Goal: Submit feedback/report problem: Submit feedback/report problem

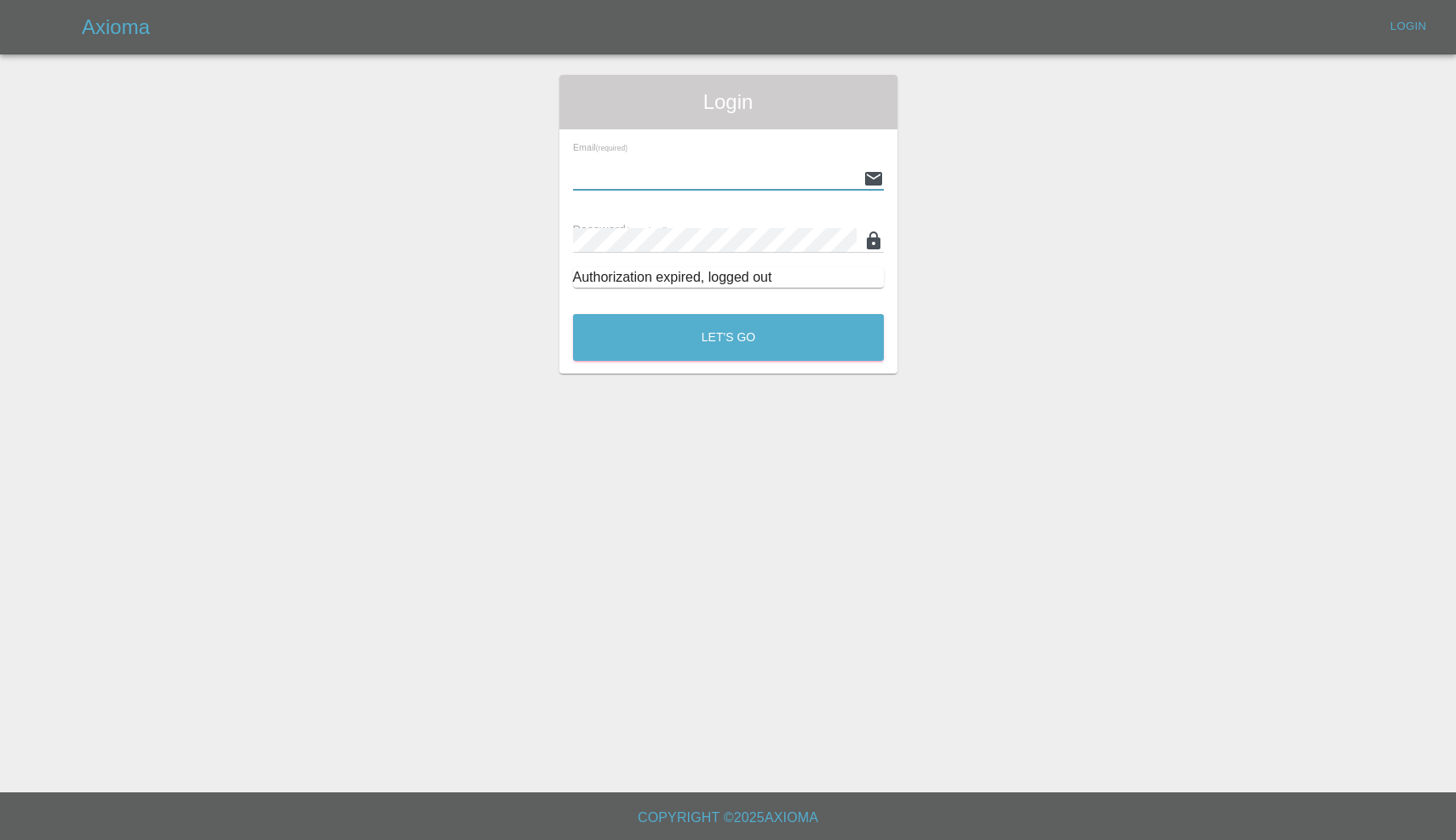
type input "[EMAIL_ADDRESS][DOMAIN_NAME]"
click at [728, 337] on button "Let's Go" at bounding box center [729, 337] width 311 height 47
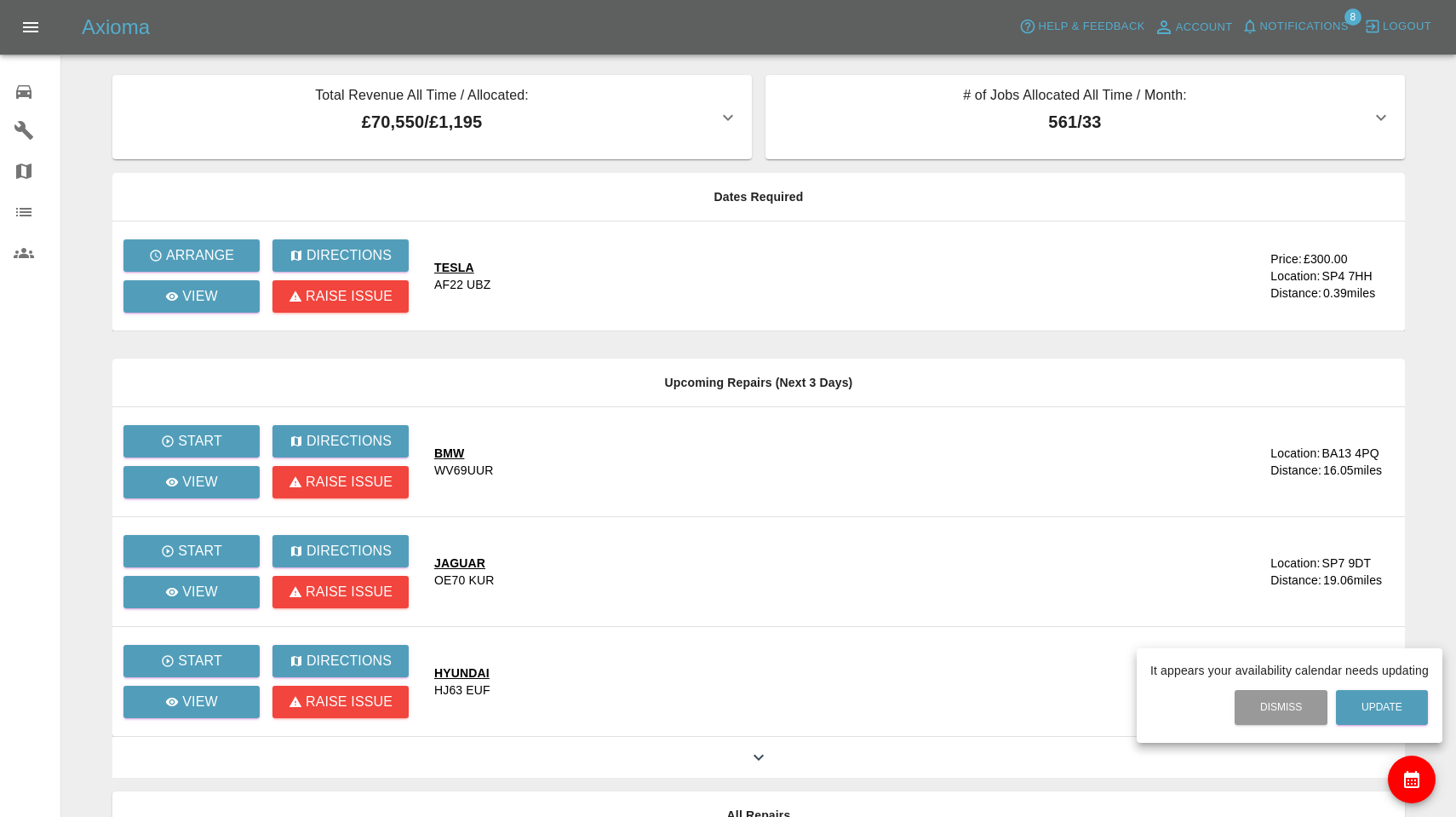
click at [1301, 30] on div at bounding box center [728, 408] width 1456 height 817
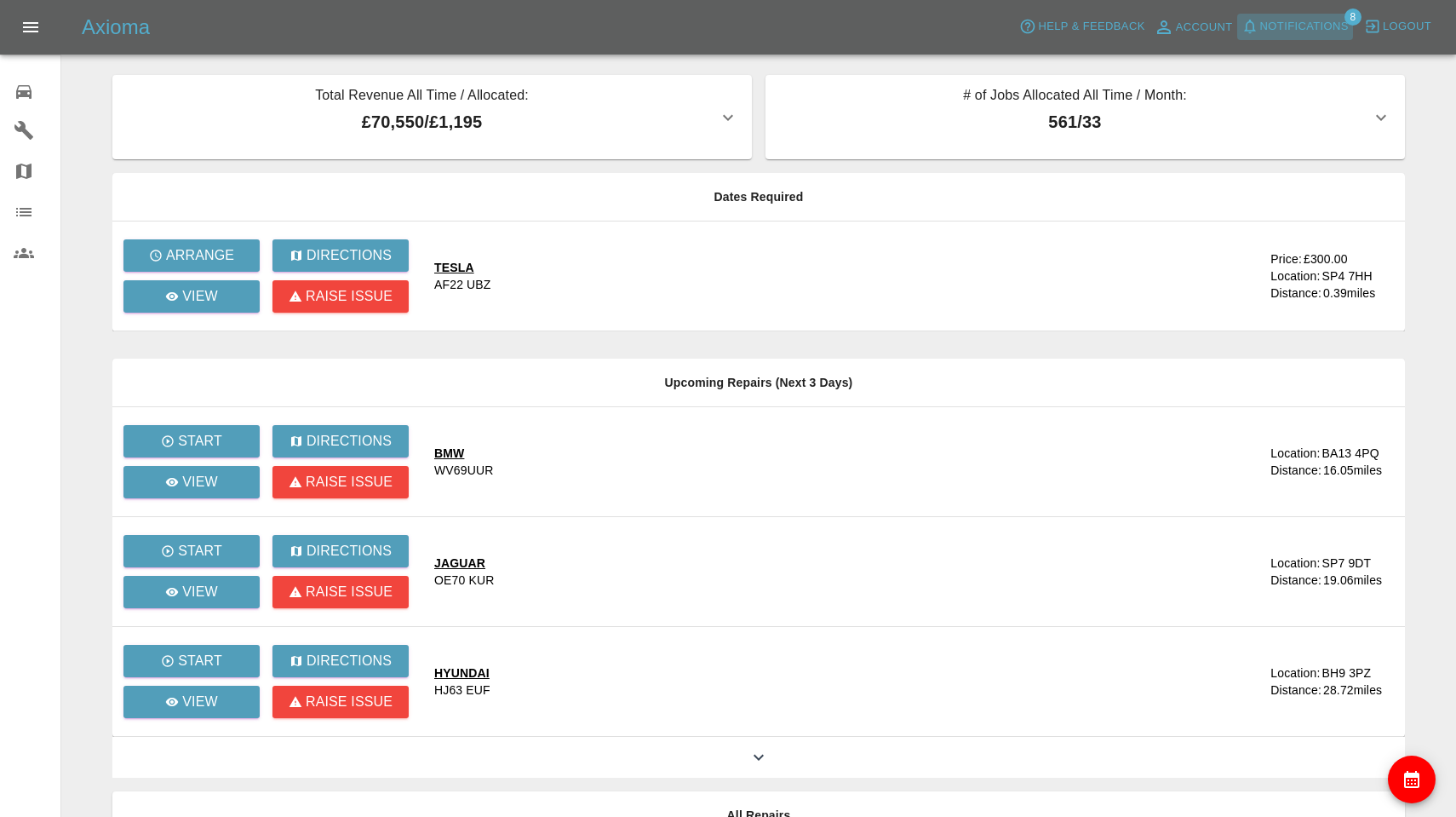
click at [1301, 30] on span "Notifications" at bounding box center [1304, 26] width 89 height 19
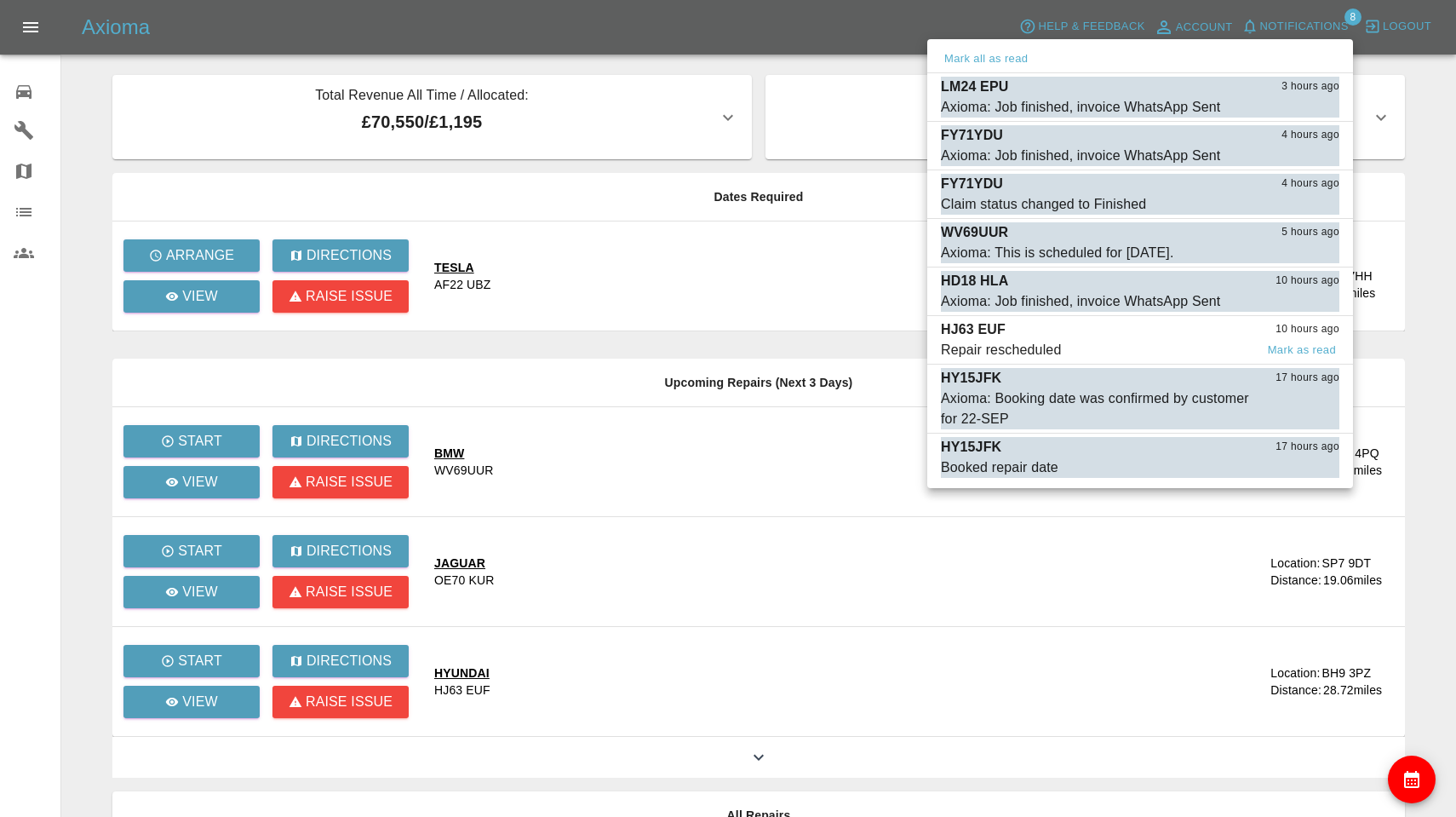
click at [1114, 343] on span "Repair rescheduled" at bounding box center [1098, 350] width 314 height 20
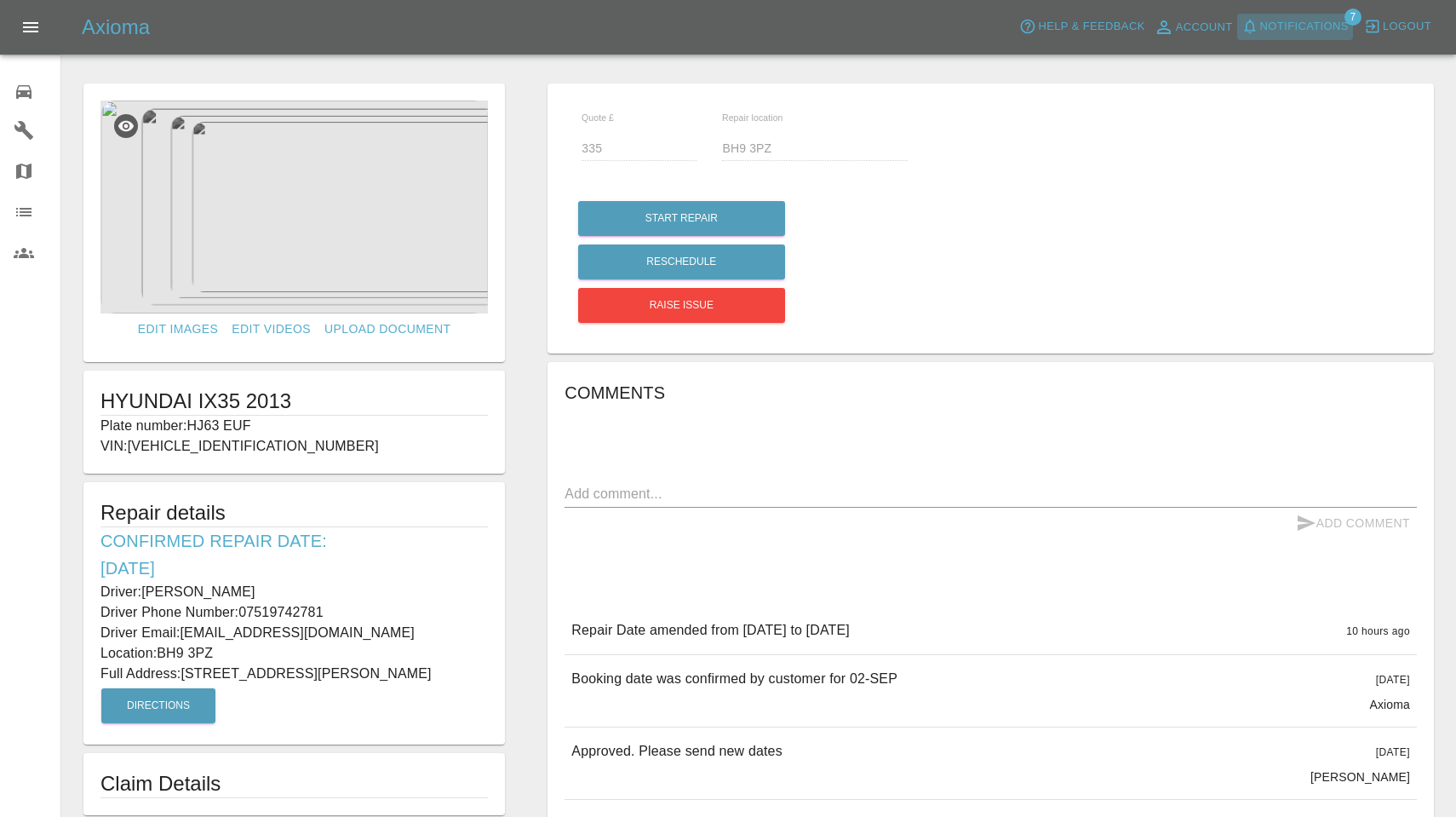
click at [1289, 30] on span "Notifications" at bounding box center [1304, 26] width 89 height 19
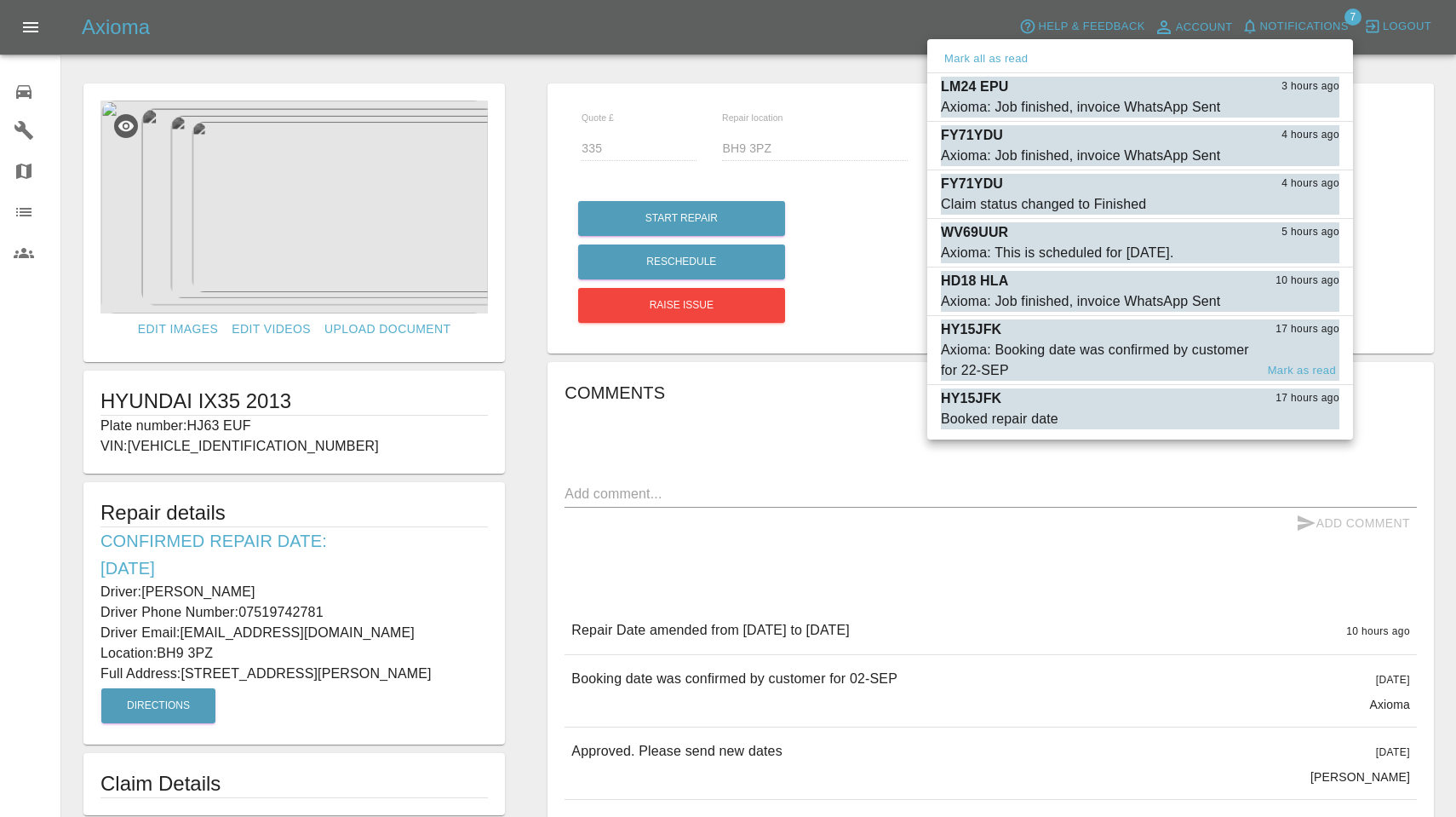
click at [1049, 341] on div "Axioma: Booking date was confirmed by customer for 22-SEP" at bounding box center [1098, 360] width 314 height 41
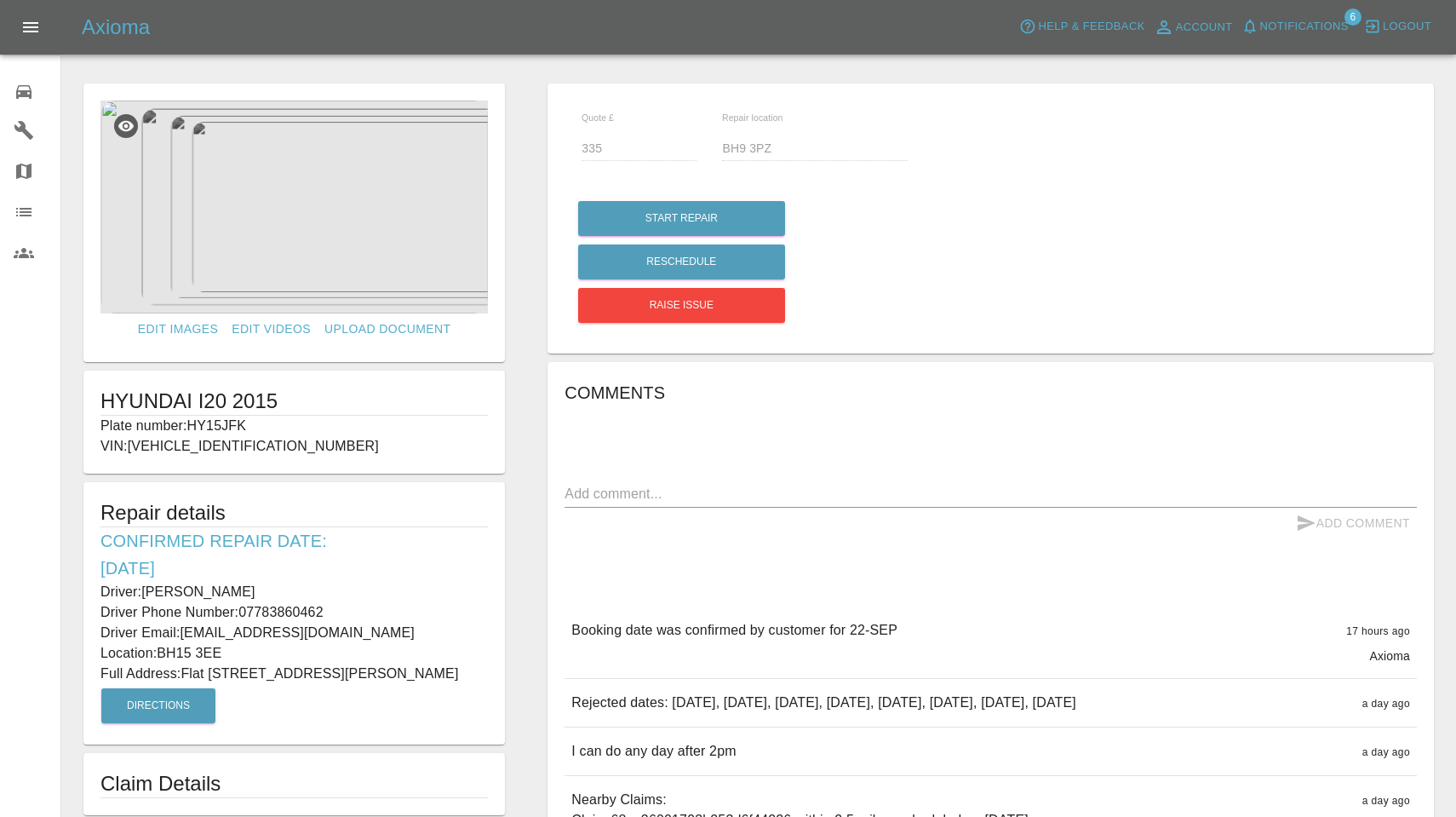
type input "210"
type input "BH15 3EE"
drag, startPoint x: 192, startPoint y: 421, endPoint x: 299, endPoint y: 422, distance: 107.0
click at [299, 422] on p "Plate number: HY15JFK" at bounding box center [293, 425] width 387 height 20
copy p "HY15JFK"
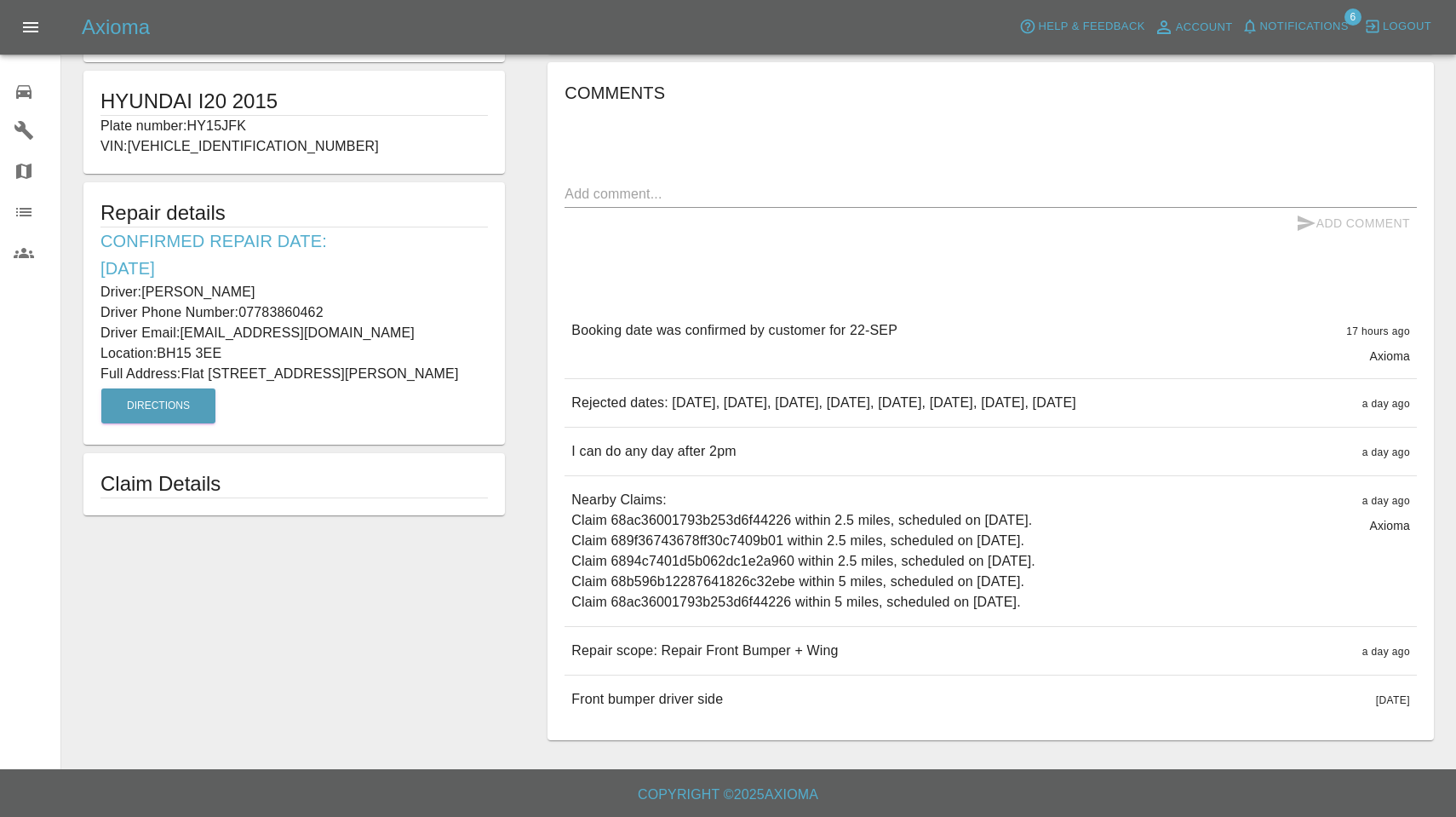
scroll to position [320, 0]
drag, startPoint x: 574, startPoint y: 649, endPoint x: 796, endPoint y: 719, distance: 232.8
click at [796, 719] on div "Booking date was confirmed by customer for [DATE] hours ago Axioma Booking date…" at bounding box center [991, 515] width 853 height 416
copy div "Repair scope: Repair Front Bumper + Wing a day ago Repair scope: Repair Front B…"
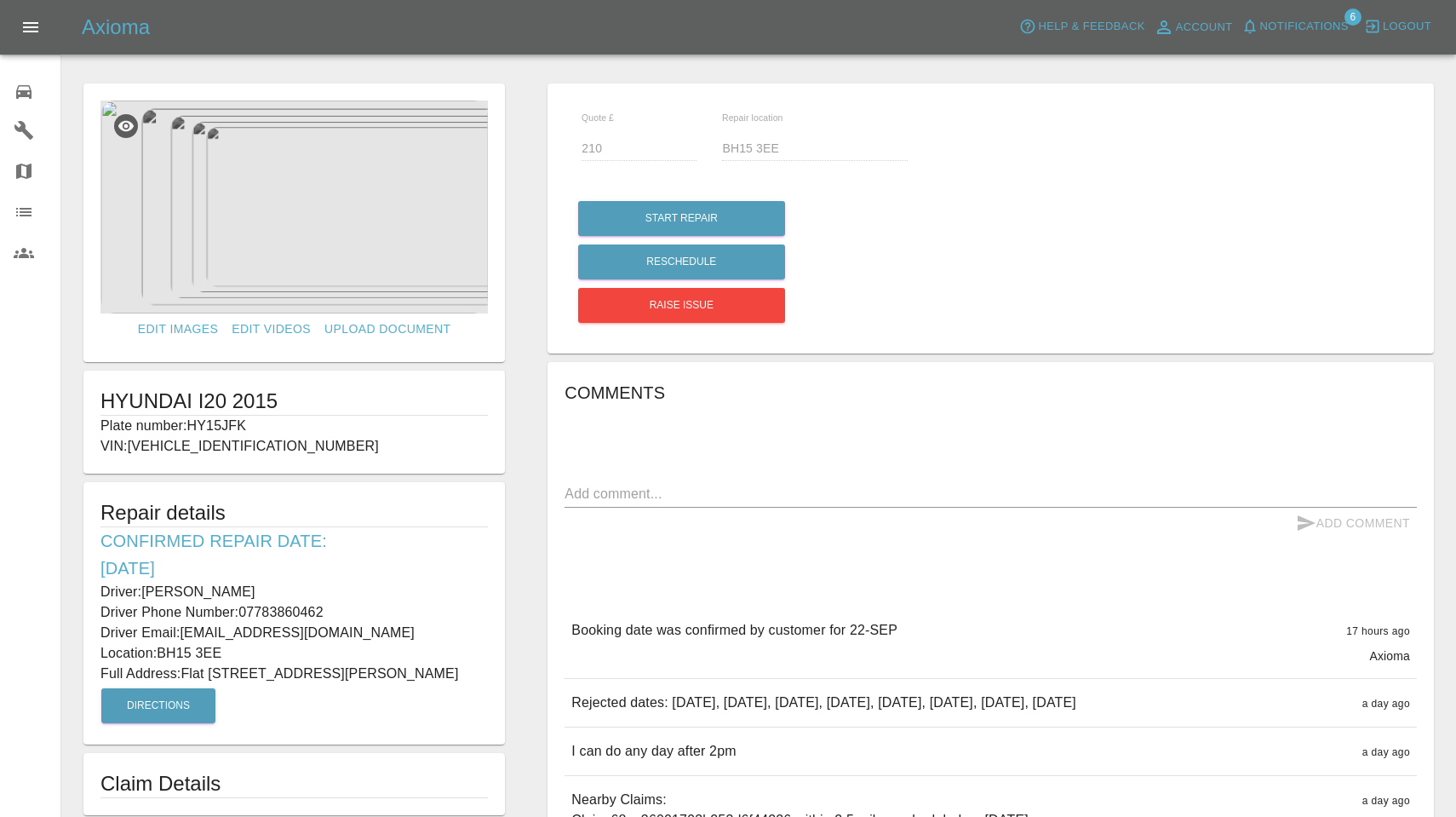
scroll to position [0, 0]
drag, startPoint x: 146, startPoint y: 592, endPoint x: 333, endPoint y: 592, distance: 187.0
click at [333, 592] on p "Driver: [PERSON_NAME]" at bounding box center [293, 591] width 387 height 20
copy p "[PERSON_NAME]"
drag, startPoint x: 241, startPoint y: 613, endPoint x: 367, endPoint y: 613, distance: 126.0
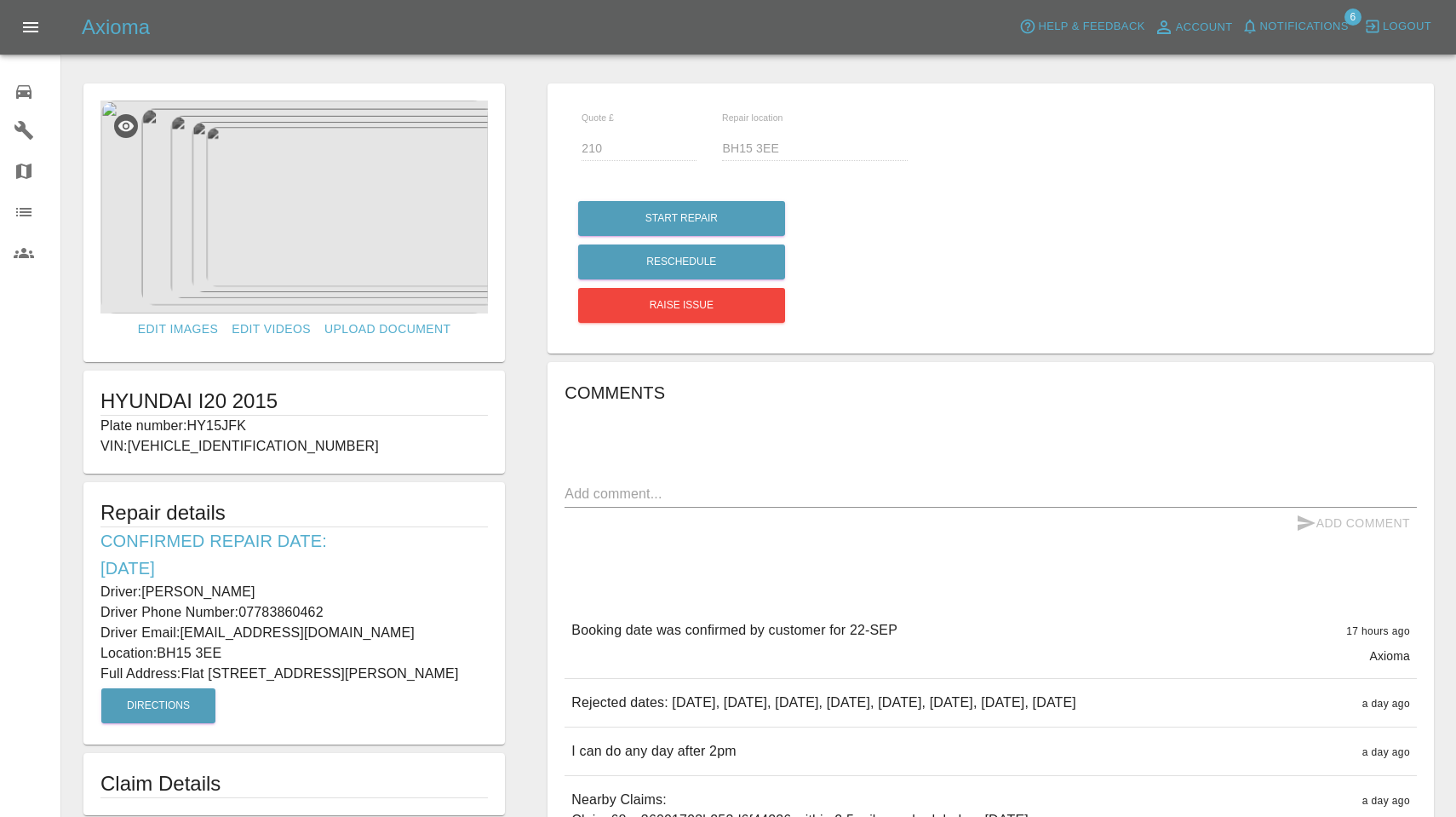
click at [367, 613] on p "Driver Phone Number: [PHONE_NUMBER]" at bounding box center [293, 612] width 387 height 20
copy p "07783860462"
drag, startPoint x: 184, startPoint y: 670, endPoint x: 455, endPoint y: 683, distance: 271.3
click at [455, 683] on p "Full Address: [STREET_ADDRESS][PERSON_NAME]" at bounding box center [293, 673] width 387 height 20
copy p "Flat [STREET_ADDRESS][PERSON_NAME]"
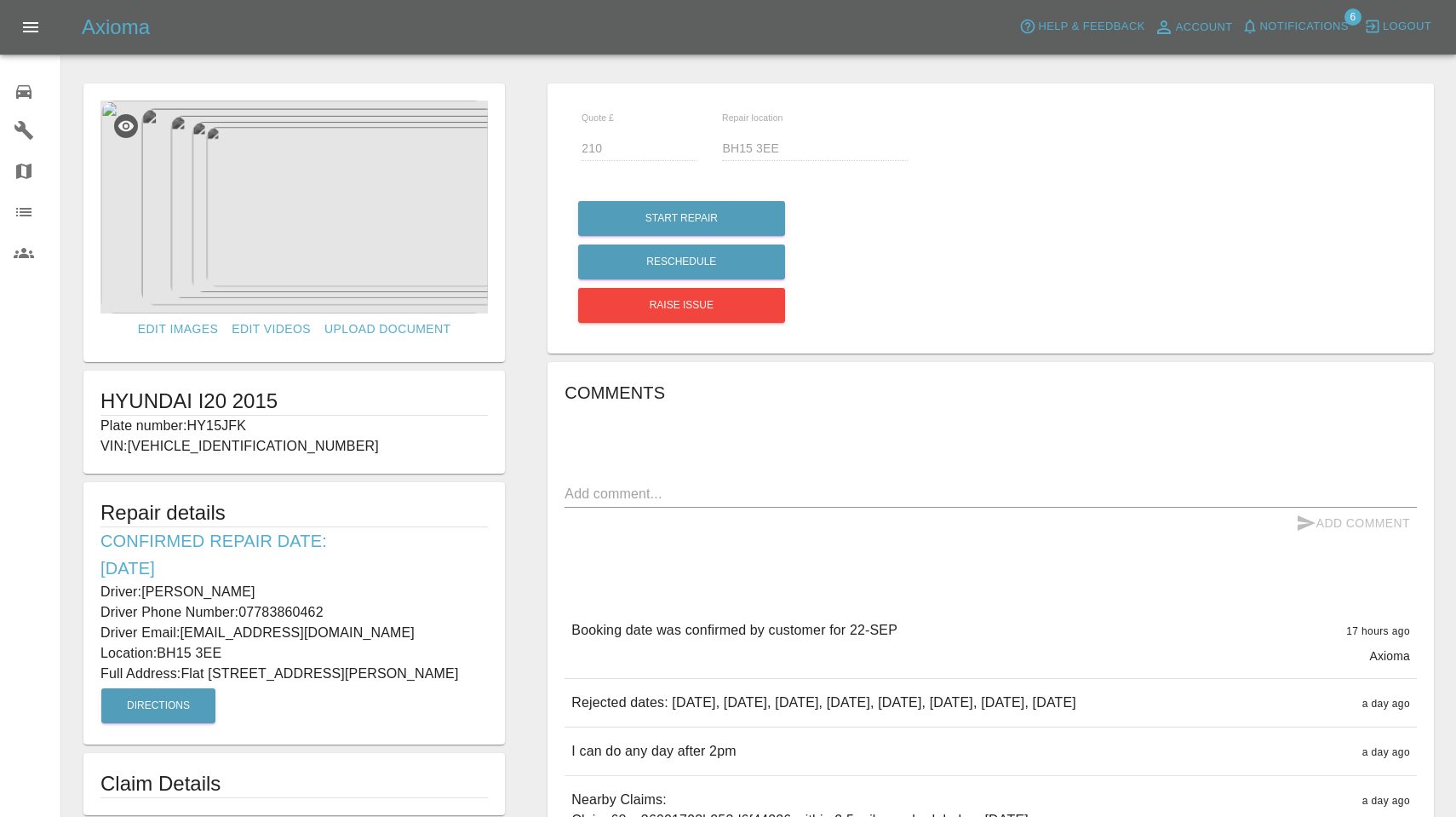
drag, startPoint x: 162, startPoint y: 647, endPoint x: 253, endPoint y: 647, distance: 91.0
click at [253, 647] on p "Location: BH15 3EE" at bounding box center [293, 653] width 387 height 20
copy p "BH15 3EE"
click at [305, 212] on img at bounding box center [293, 206] width 387 height 213
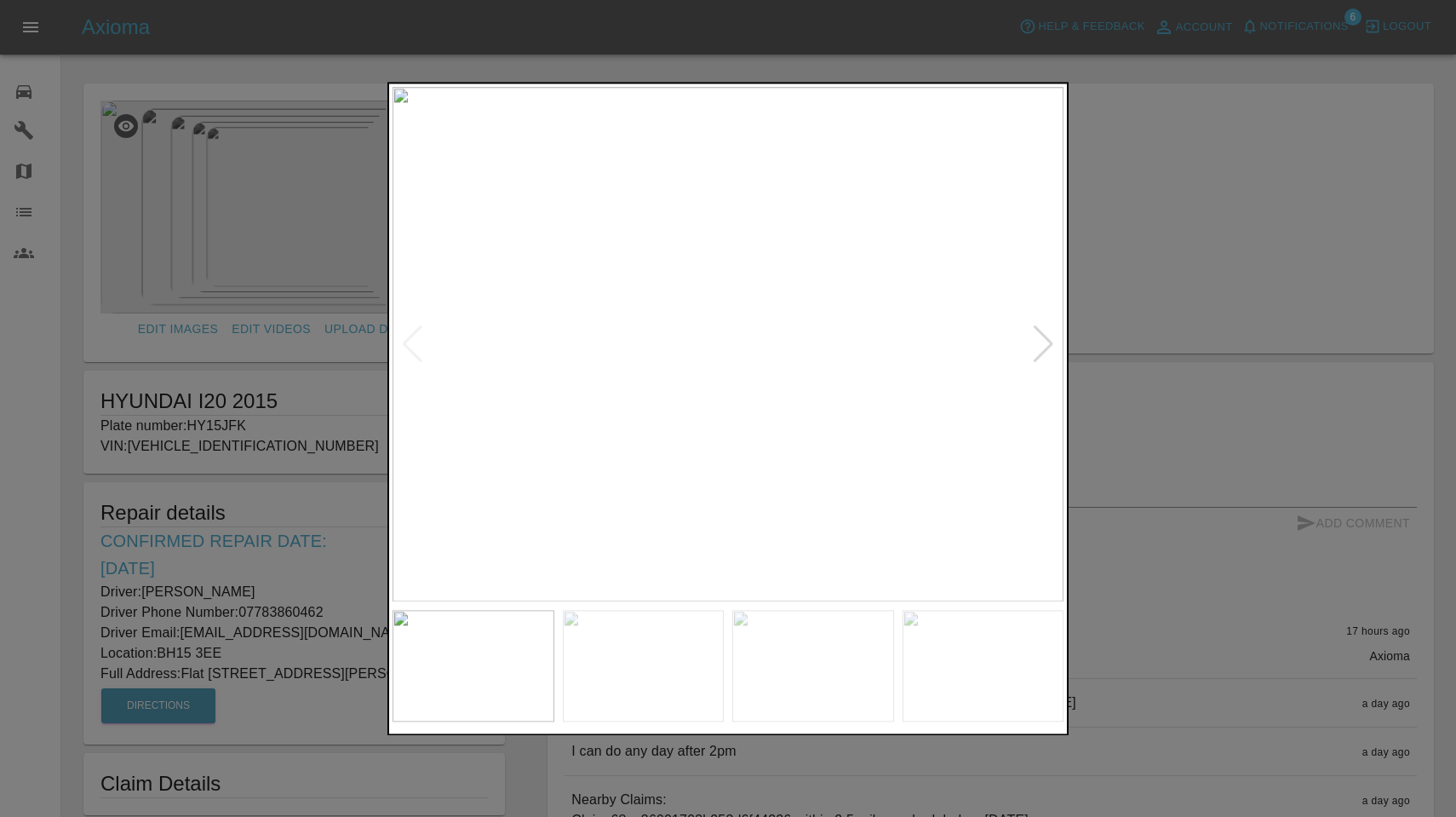
click at [1049, 344] on div at bounding box center [1043, 343] width 23 height 38
click at [1044, 351] on div at bounding box center [1043, 343] width 23 height 38
click at [1040, 338] on div at bounding box center [1043, 343] width 23 height 38
click at [1035, 342] on div at bounding box center [1043, 343] width 23 height 38
click at [1102, 158] on div at bounding box center [728, 408] width 1456 height 817
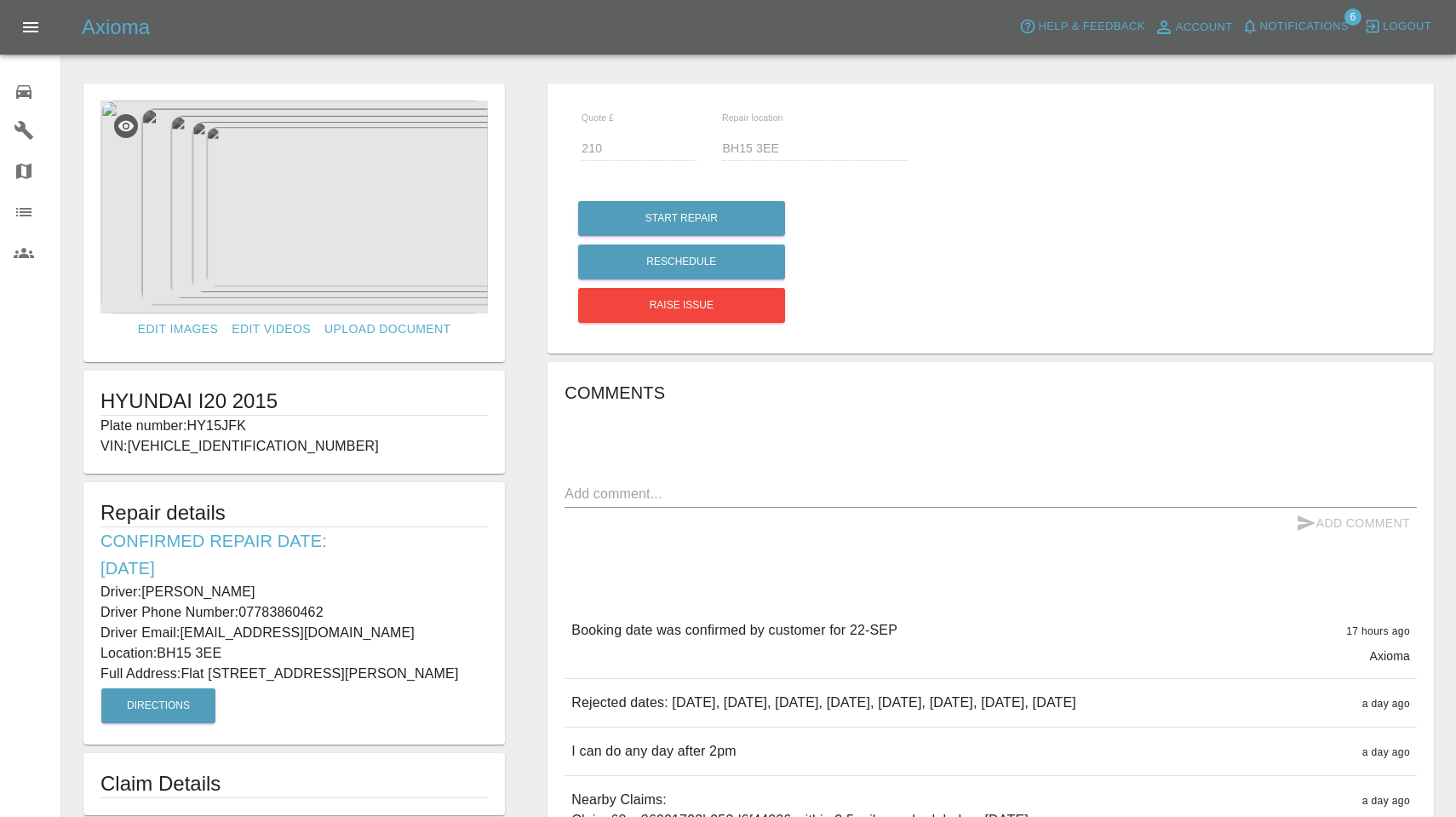
click at [1316, 18] on span "Notifications" at bounding box center [1304, 26] width 89 height 19
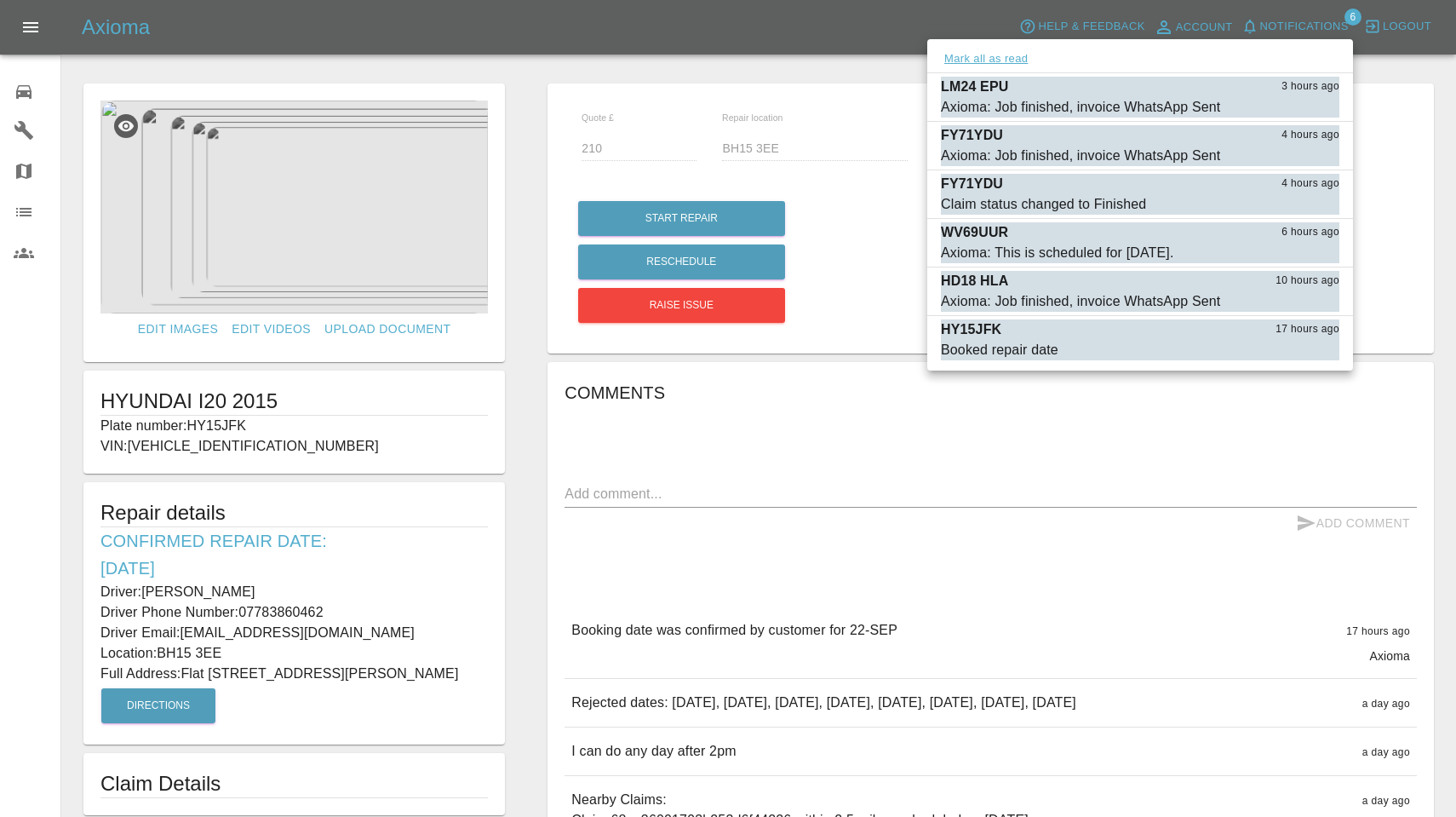
click at [1012, 57] on button "Mark all as read" at bounding box center [986, 59] width 90 height 19
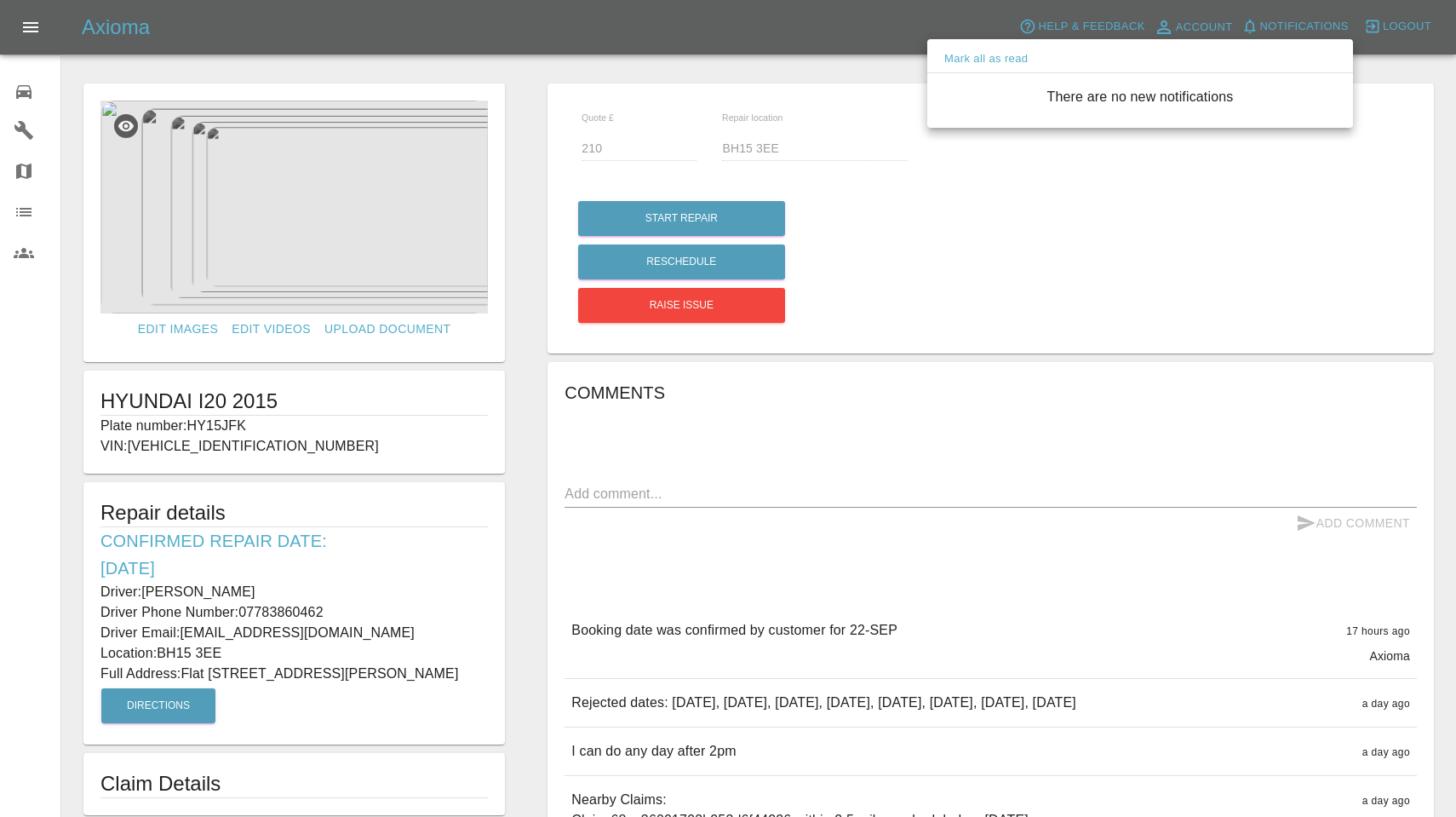
click at [33, 94] on div at bounding box center [728, 408] width 1456 height 817
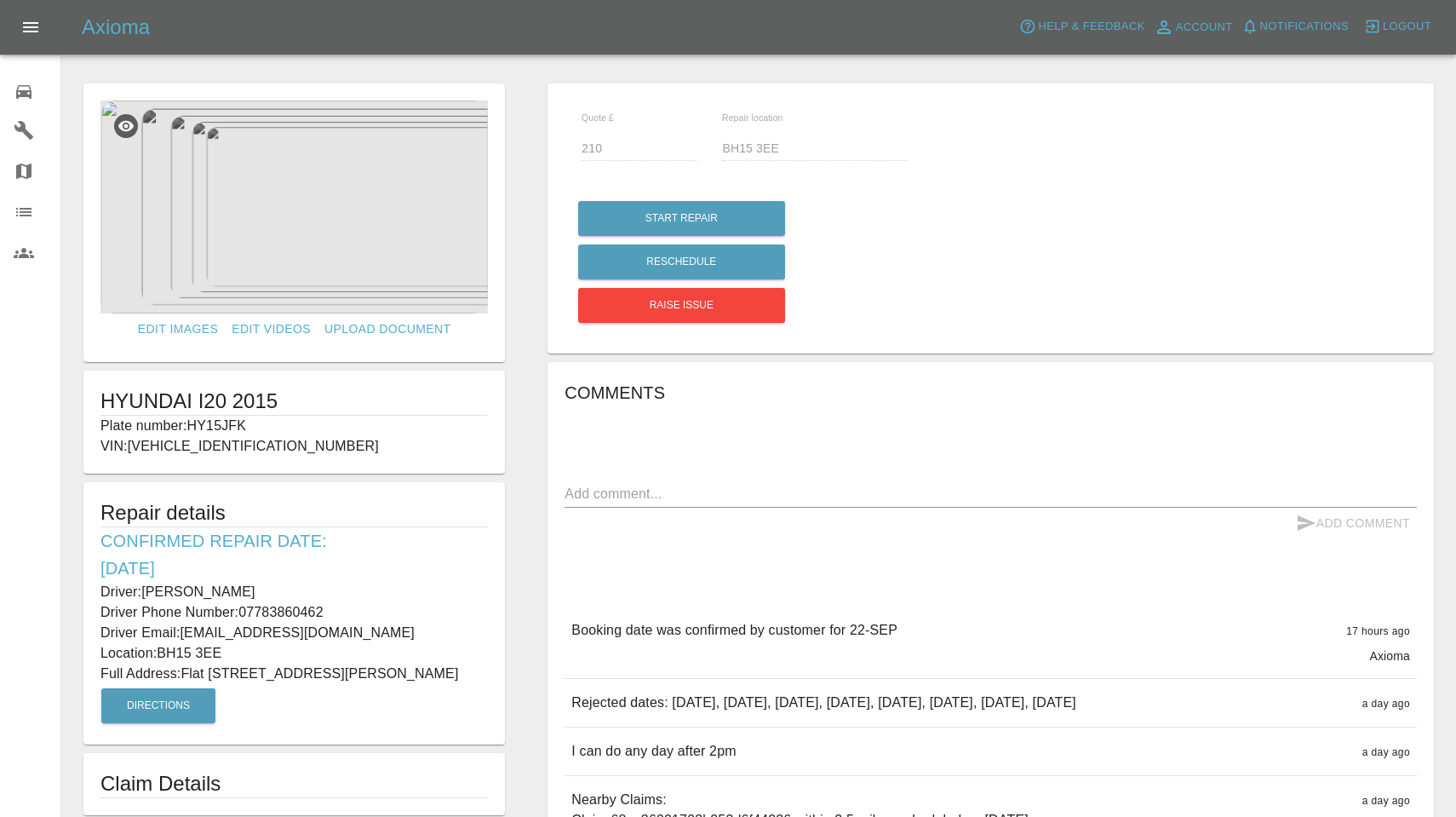
click at [15, 93] on icon at bounding box center [24, 91] width 20 height 20
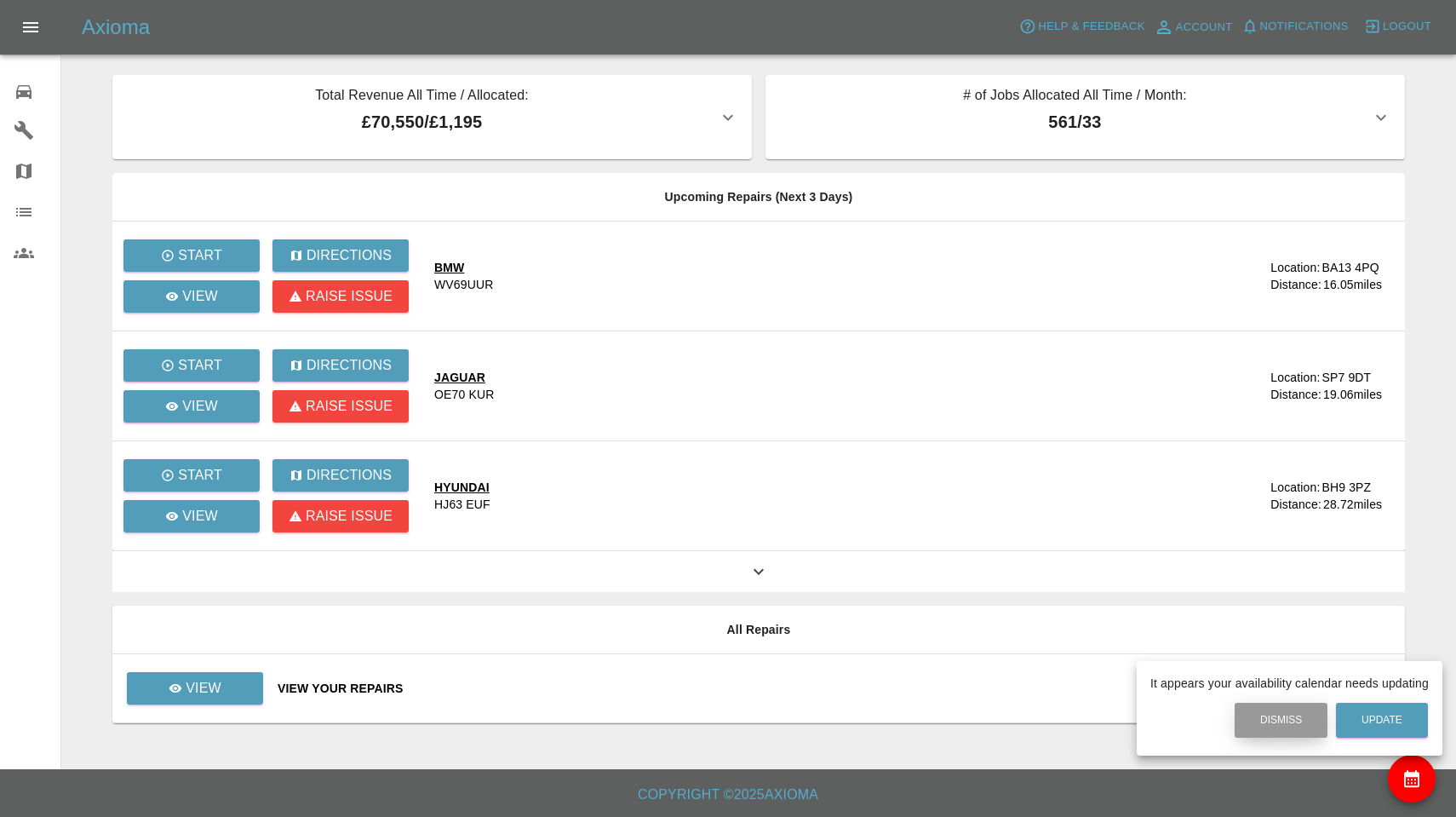
click at [1268, 726] on button "Dismiss" at bounding box center [1281, 720] width 93 height 35
click at [1288, 20] on div at bounding box center [728, 408] width 1456 height 817
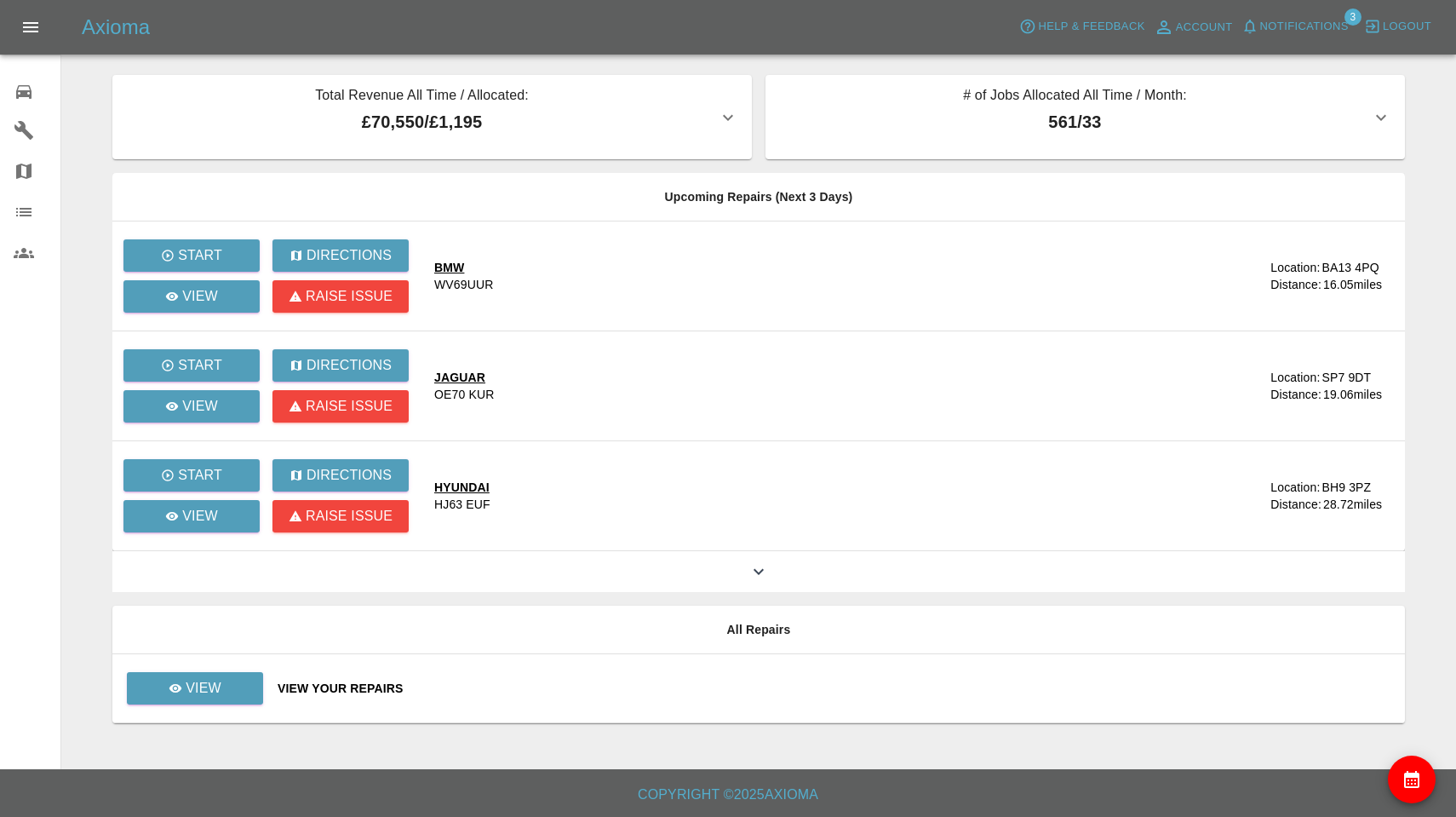
click at [1288, 20] on span "Notifications" at bounding box center [1304, 26] width 89 height 19
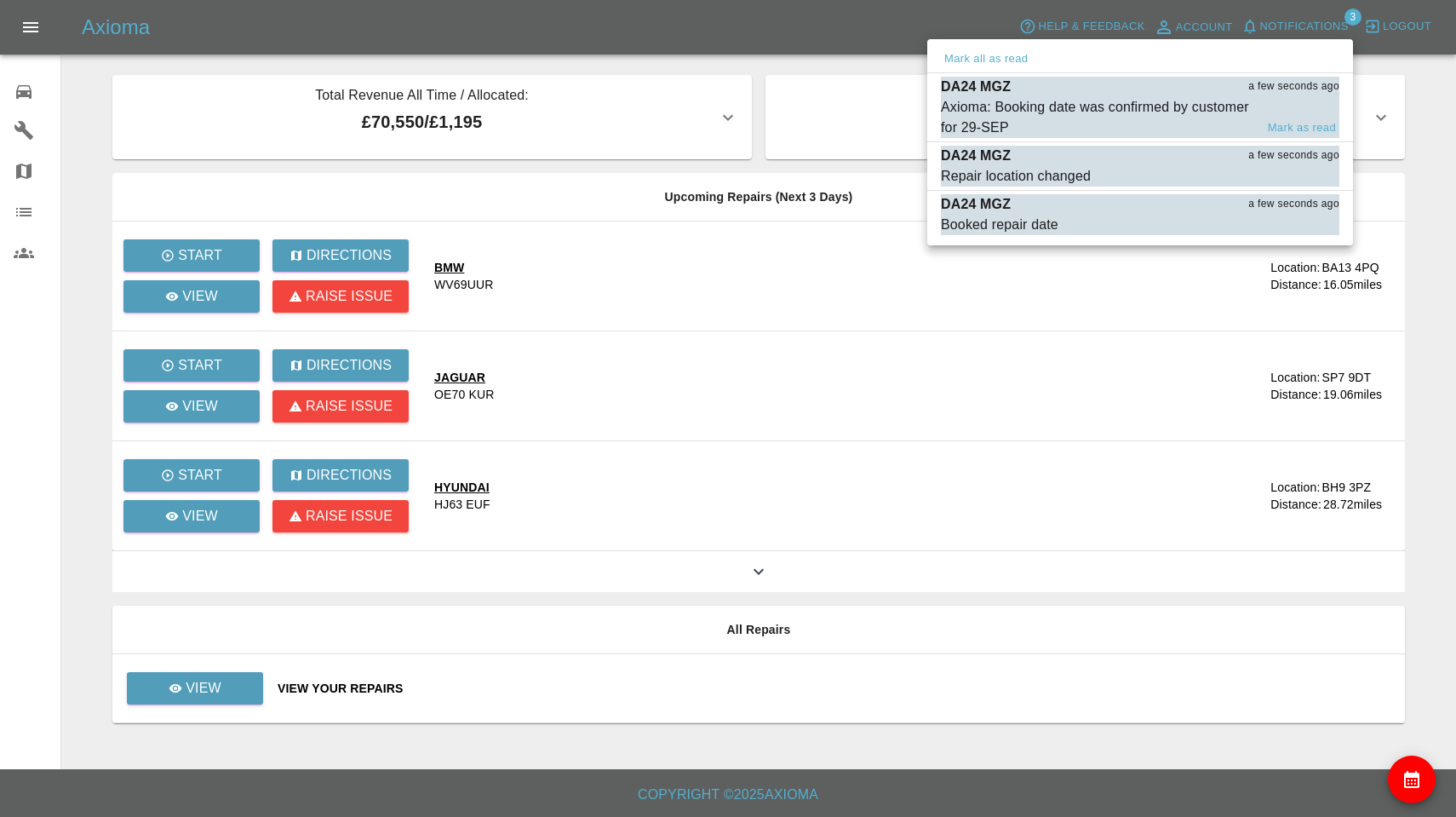
click at [1050, 98] on div "Axioma: Booking date was confirmed by customer for 29-SEP" at bounding box center [1098, 118] width 314 height 41
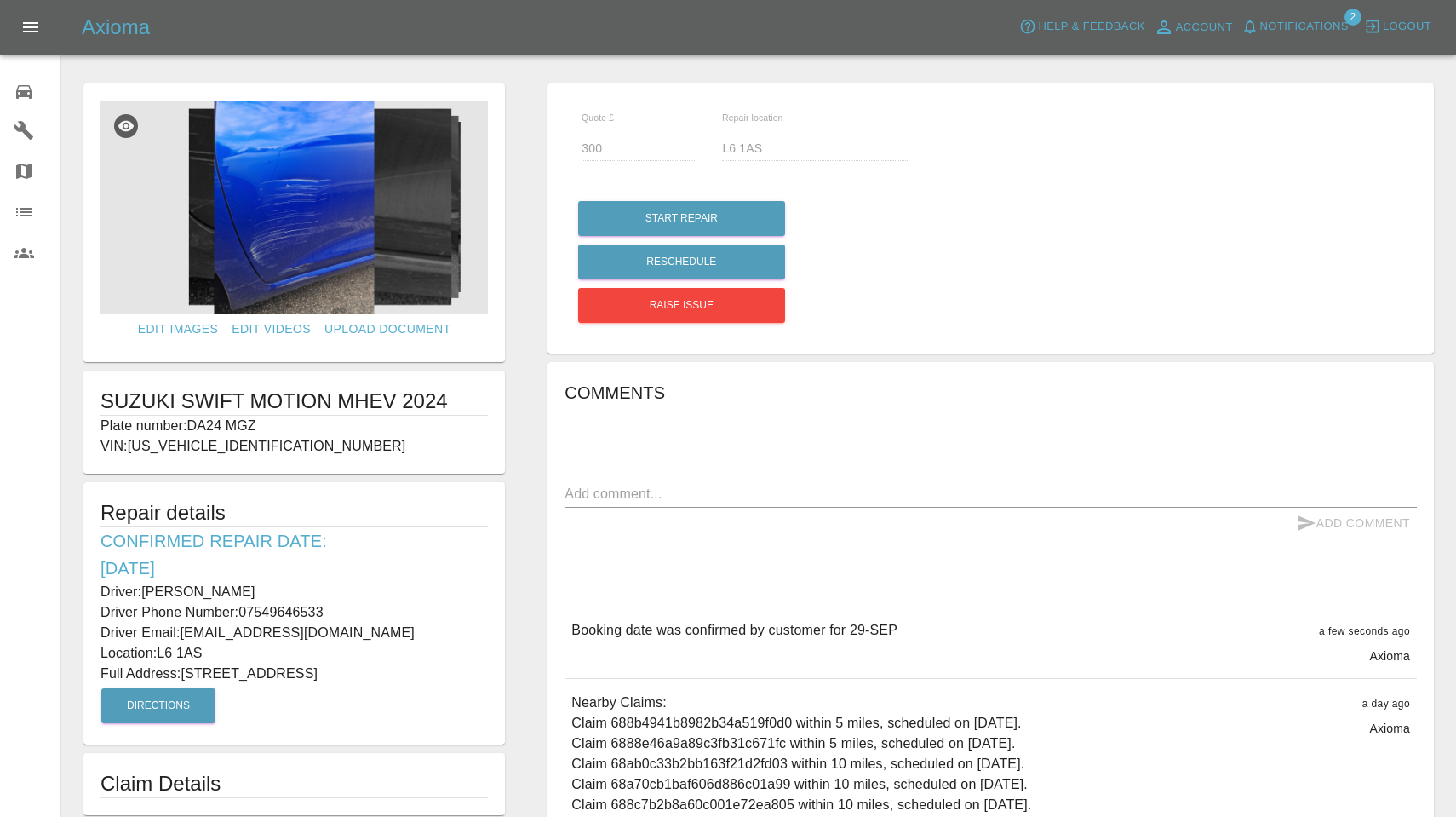
drag, startPoint x: 191, startPoint y: 424, endPoint x: 317, endPoint y: 425, distance: 126.0
click at [317, 425] on p "Plate number: DA24 MGZ" at bounding box center [293, 425] width 387 height 20
copy p "DA24 MGZ"
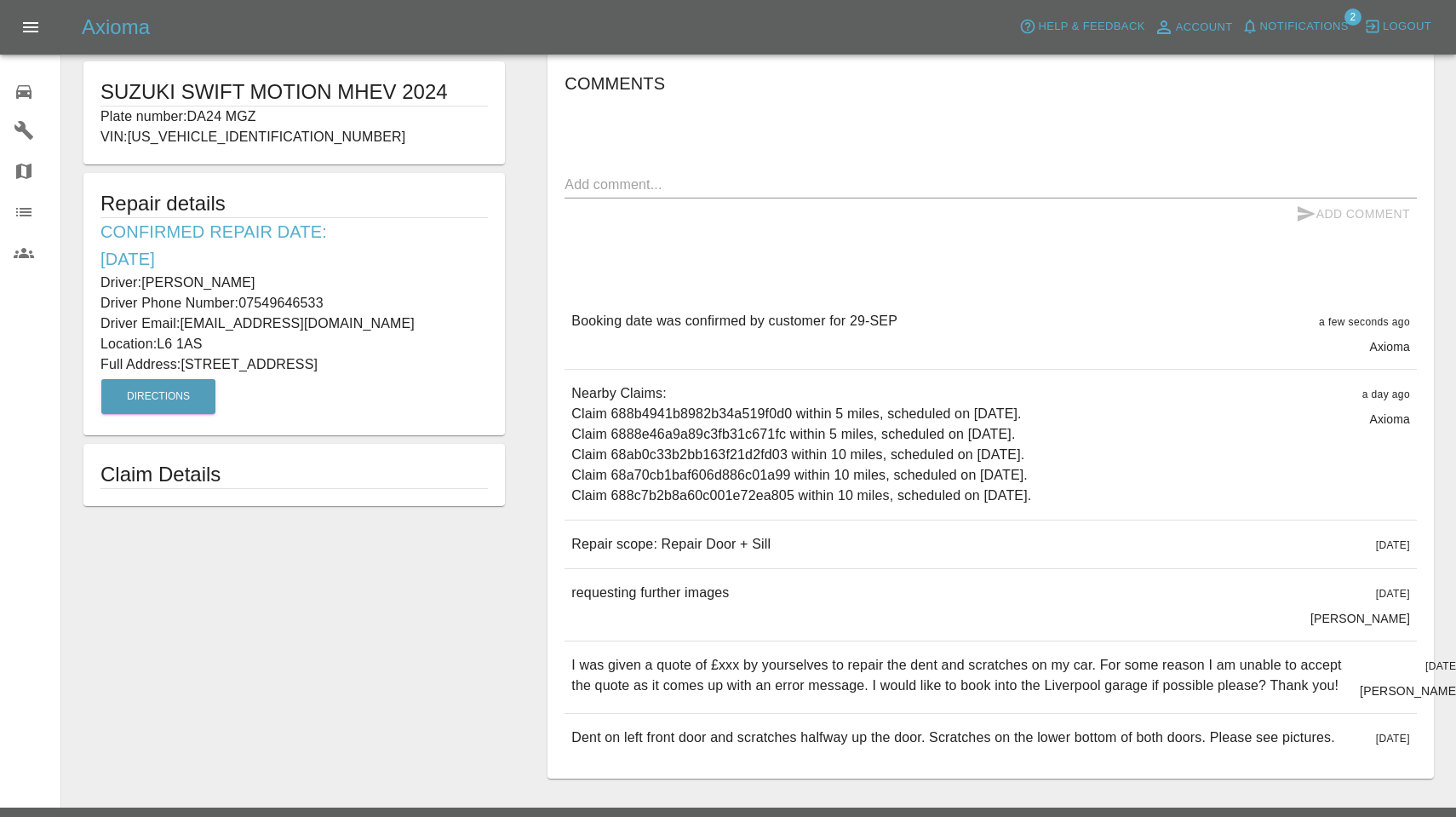
scroll to position [314, 0]
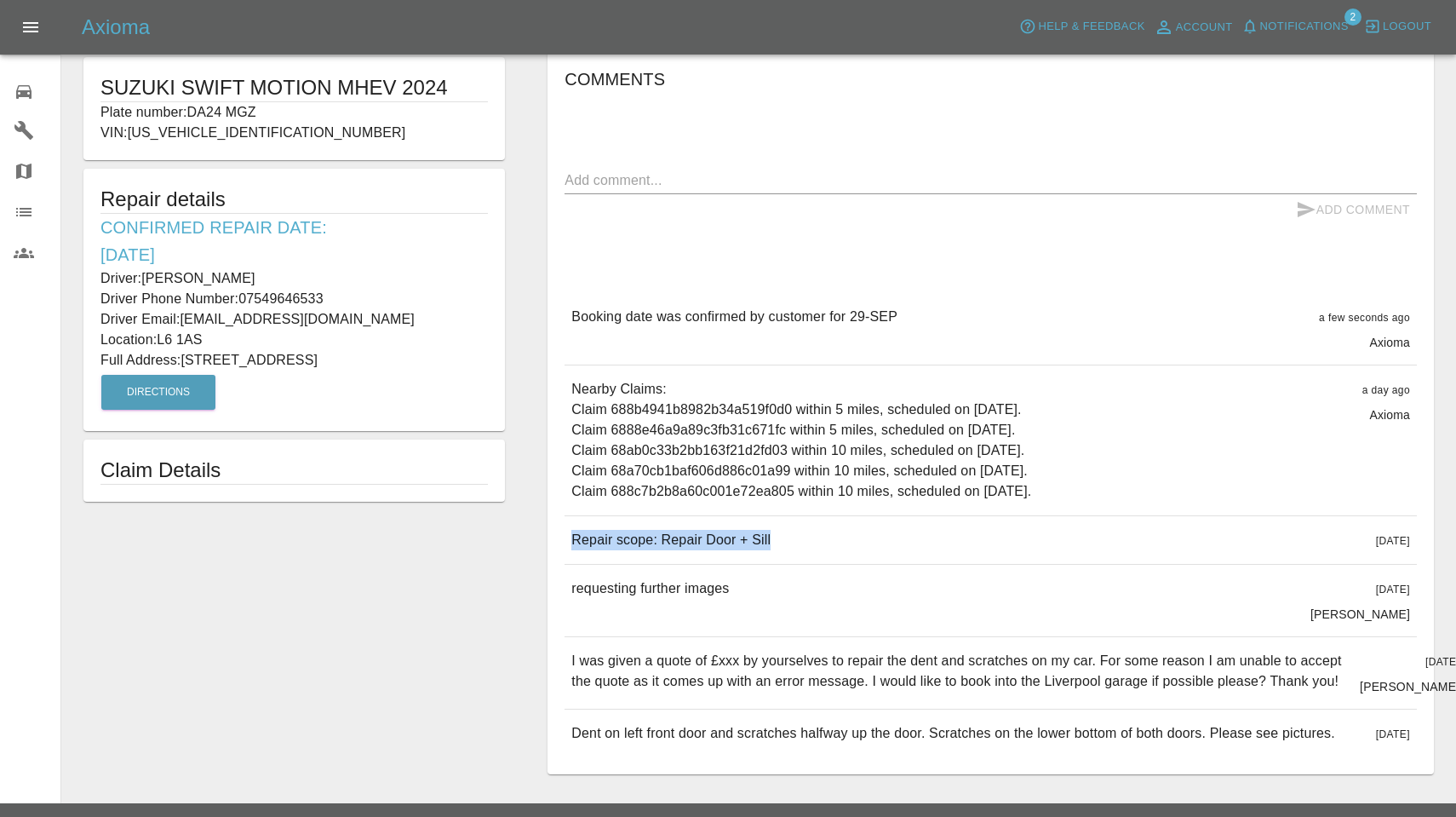
drag, startPoint x: 572, startPoint y: 536, endPoint x: 861, endPoint y: 546, distance: 289.2
click at [861, 546] on div "Repair scope: Repair Door + Sill 6 days ago" at bounding box center [991, 540] width 853 height 47
copy p "Repair scope: Repair Door + Sill"
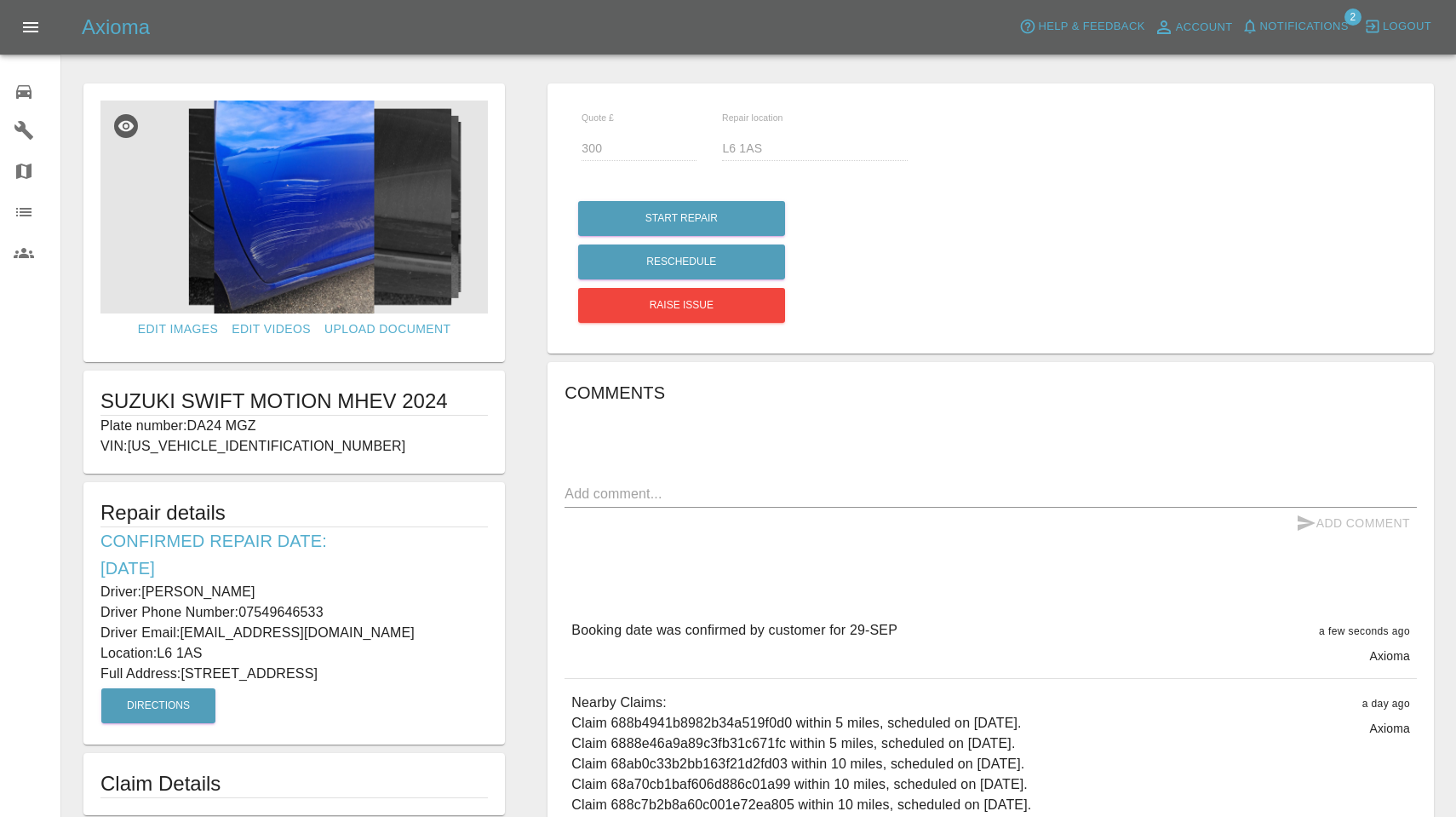
scroll to position [0, 0]
drag, startPoint x: 146, startPoint y: 589, endPoint x: 280, endPoint y: 589, distance: 134.0
click at [280, 589] on p "Driver: Amy Cocksedge" at bounding box center [293, 591] width 387 height 20
copy p "Amy Cocksedge"
drag, startPoint x: 242, startPoint y: 610, endPoint x: 376, endPoint y: 607, distance: 134.0
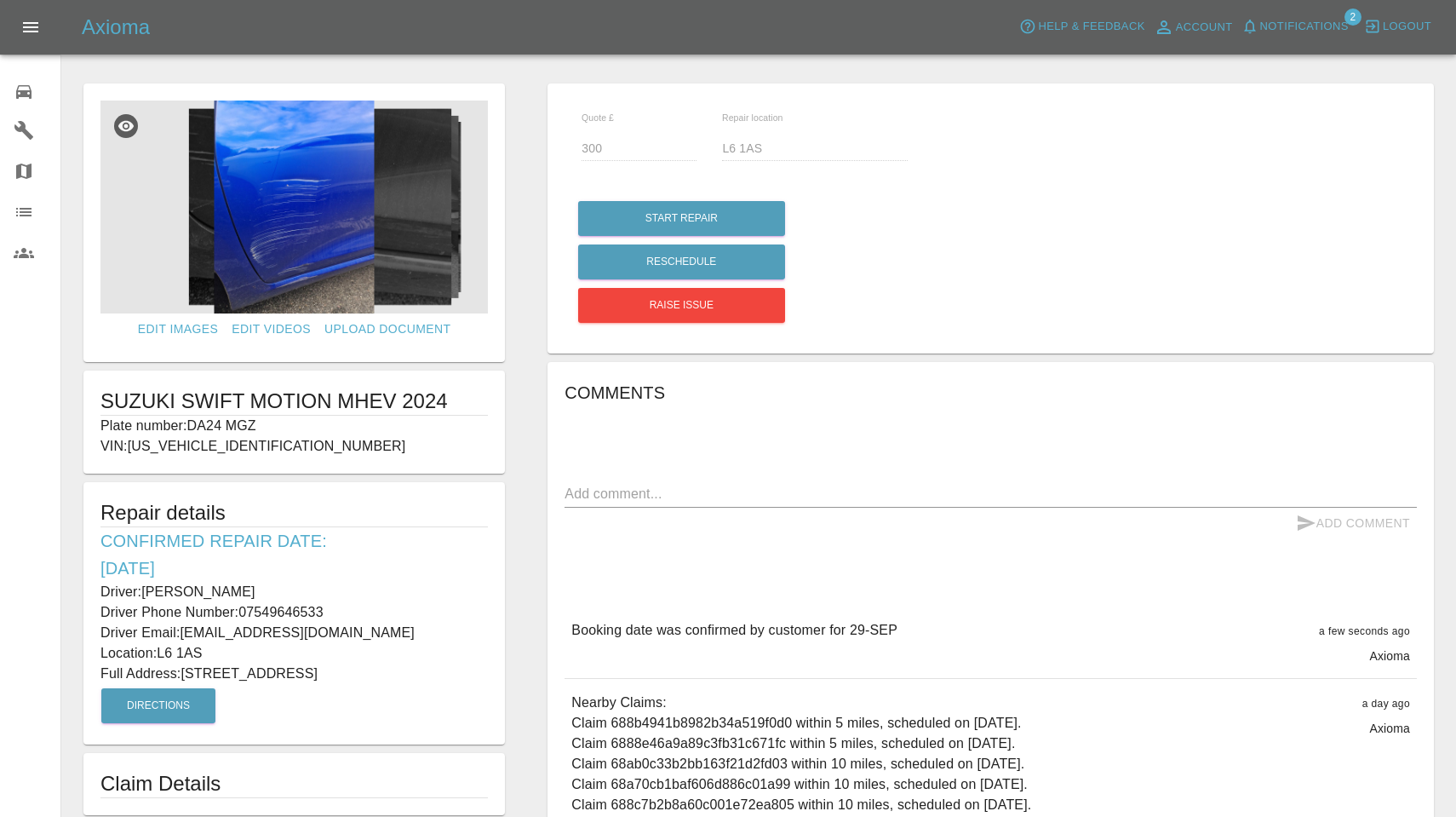
click at [376, 607] on p "Driver Phone Number: 07549646533" at bounding box center [293, 612] width 387 height 20
copy p "07549646533"
drag, startPoint x: 185, startPoint y: 670, endPoint x: 313, endPoint y: 669, distance: 128.0
click at [313, 669] on p "Full Address: Apartment 156, Element The Quarter, 88 Low Hill, Liverpool, L6 1AS" at bounding box center [293, 673] width 387 height 20
click at [824, 484] on textarea at bounding box center [991, 494] width 853 height 19
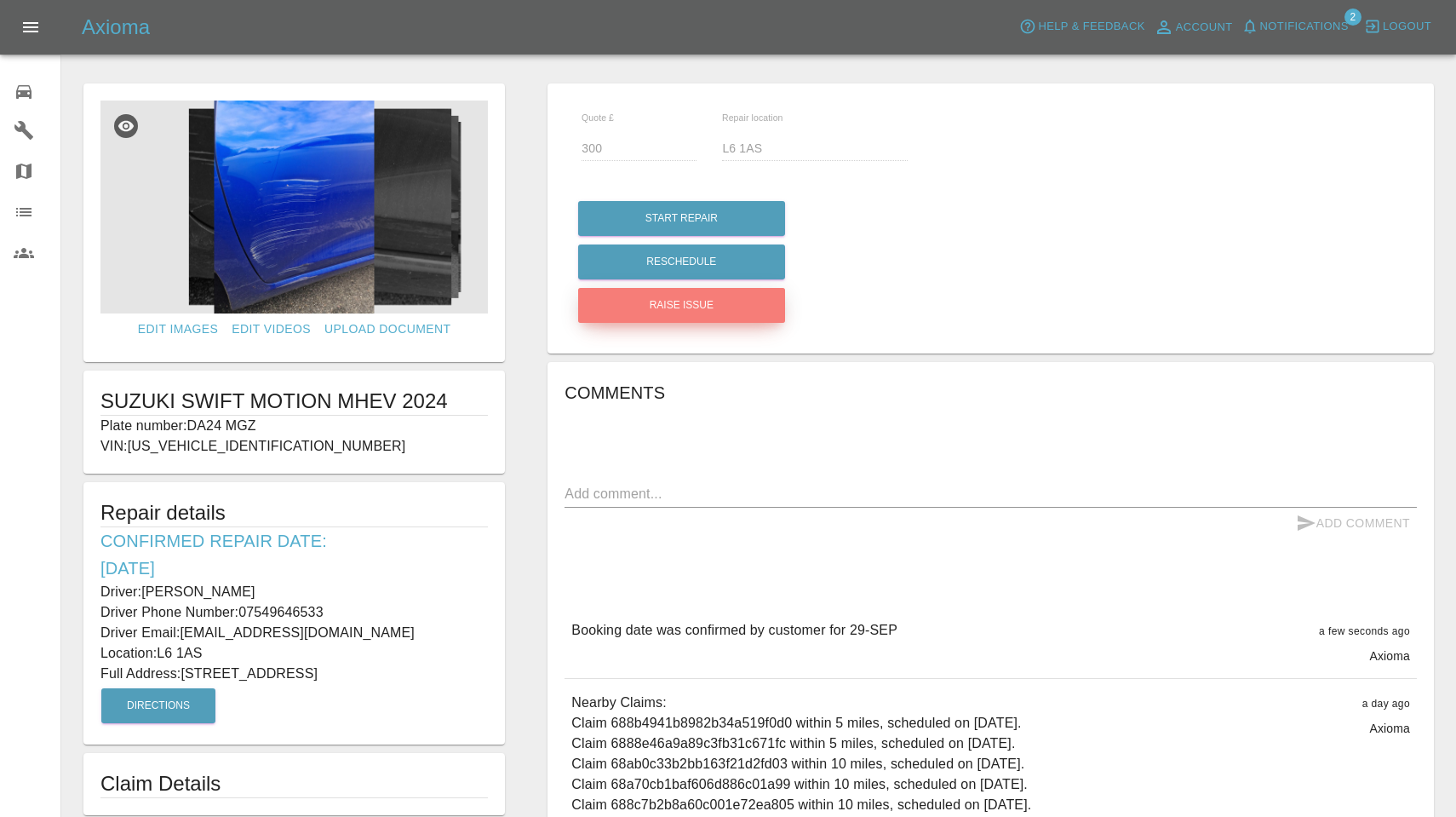
click at [688, 305] on button "Raise issue" at bounding box center [682, 306] width 207 height 35
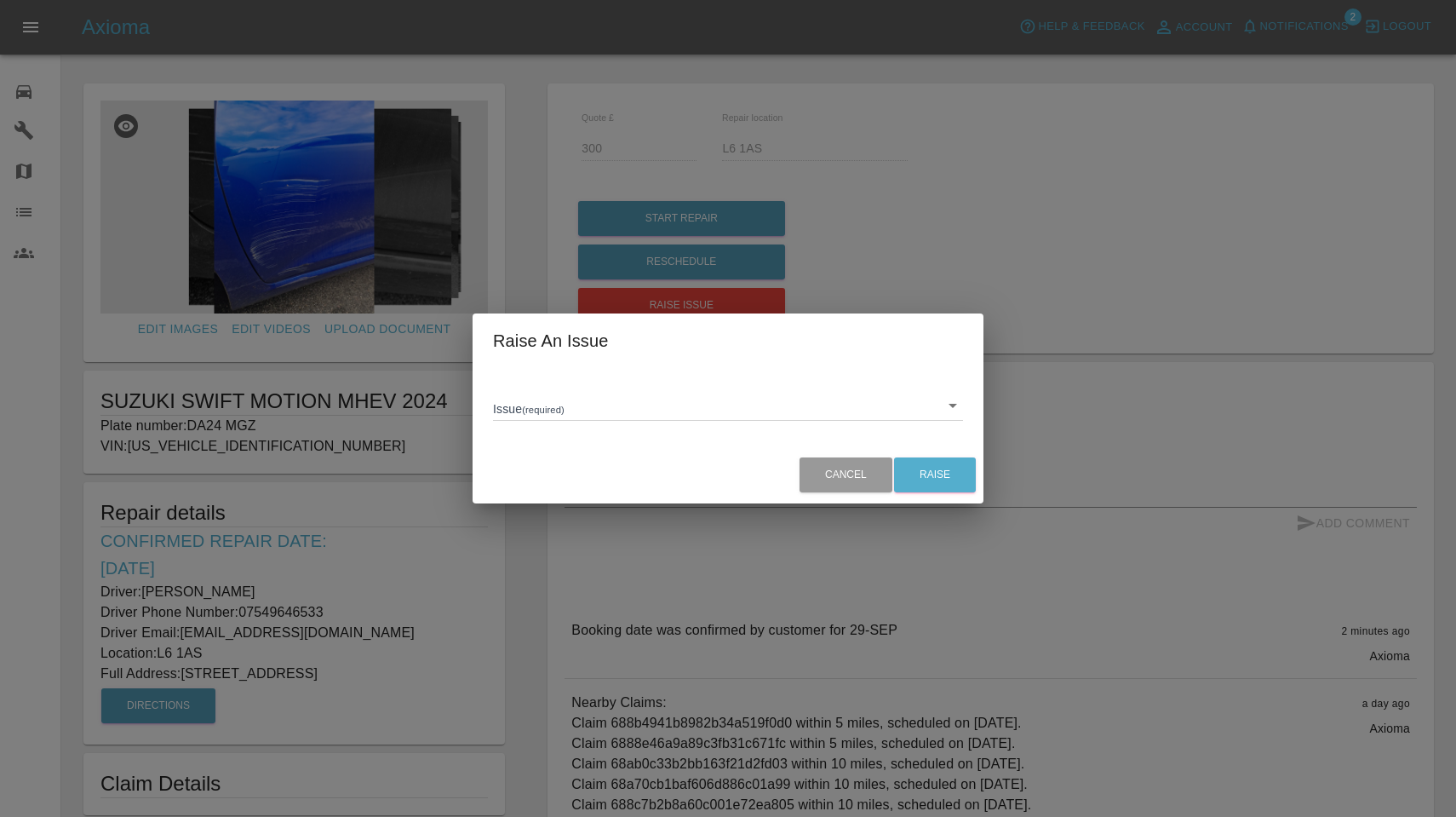
click at [672, 398] on body "Axioma Help & Feedback Account Notifications 2 Logout 0 Repair home Garages Map…" at bounding box center [728, 582] width 1456 height 1165
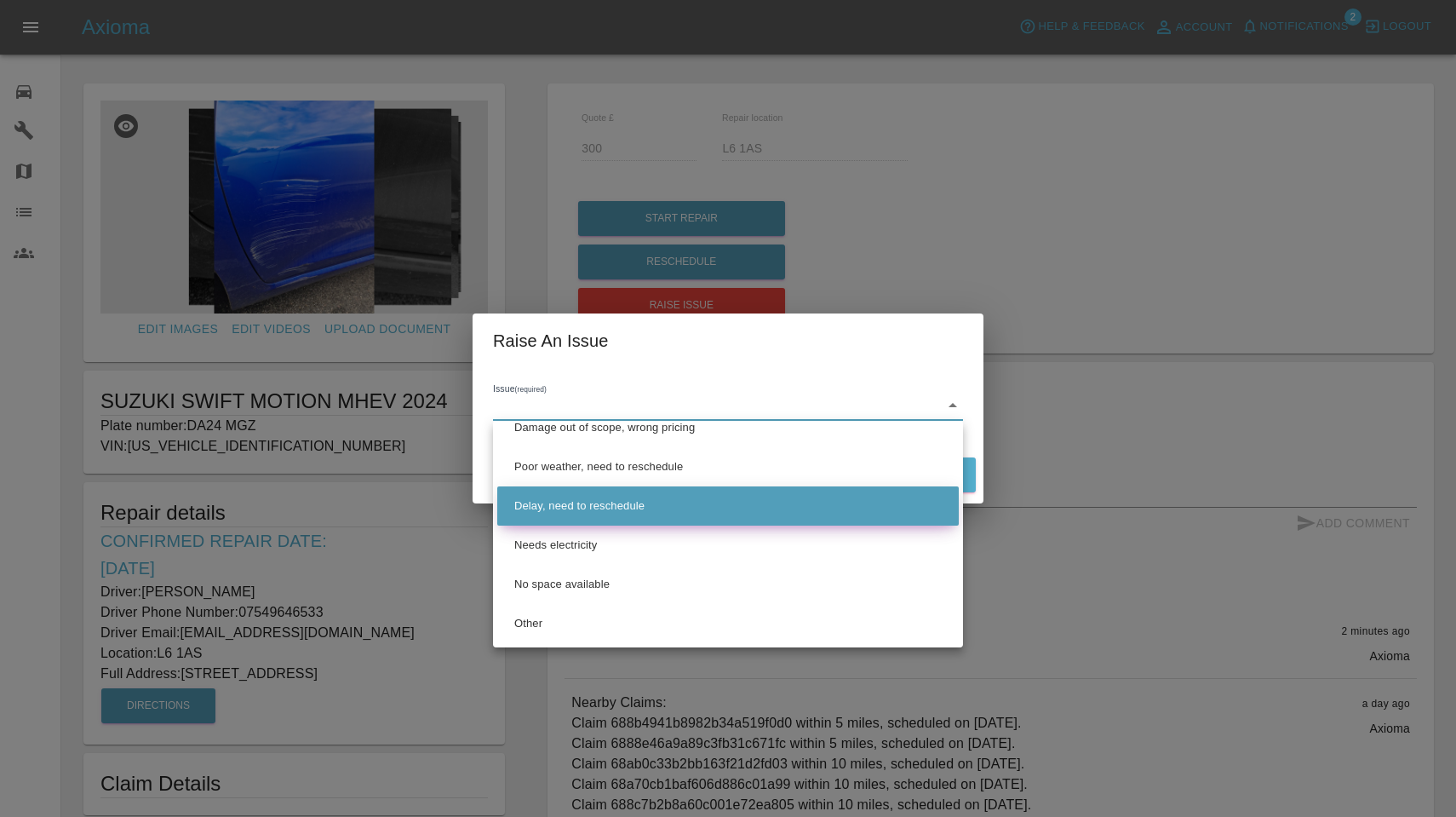
scroll to position [56, 0]
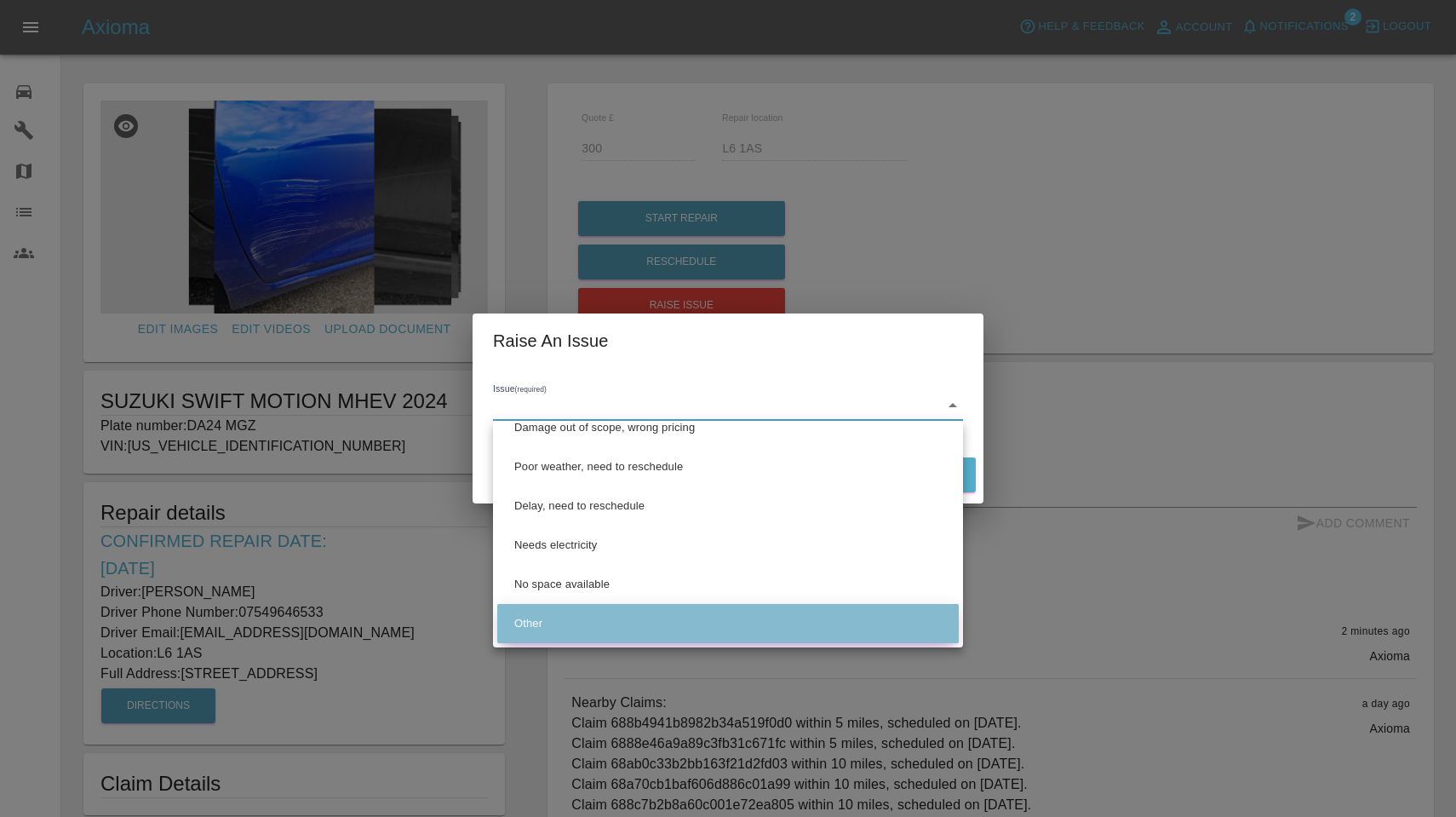
click at [617, 622] on li "Other" at bounding box center [728, 624] width 462 height 40
type input "Other"
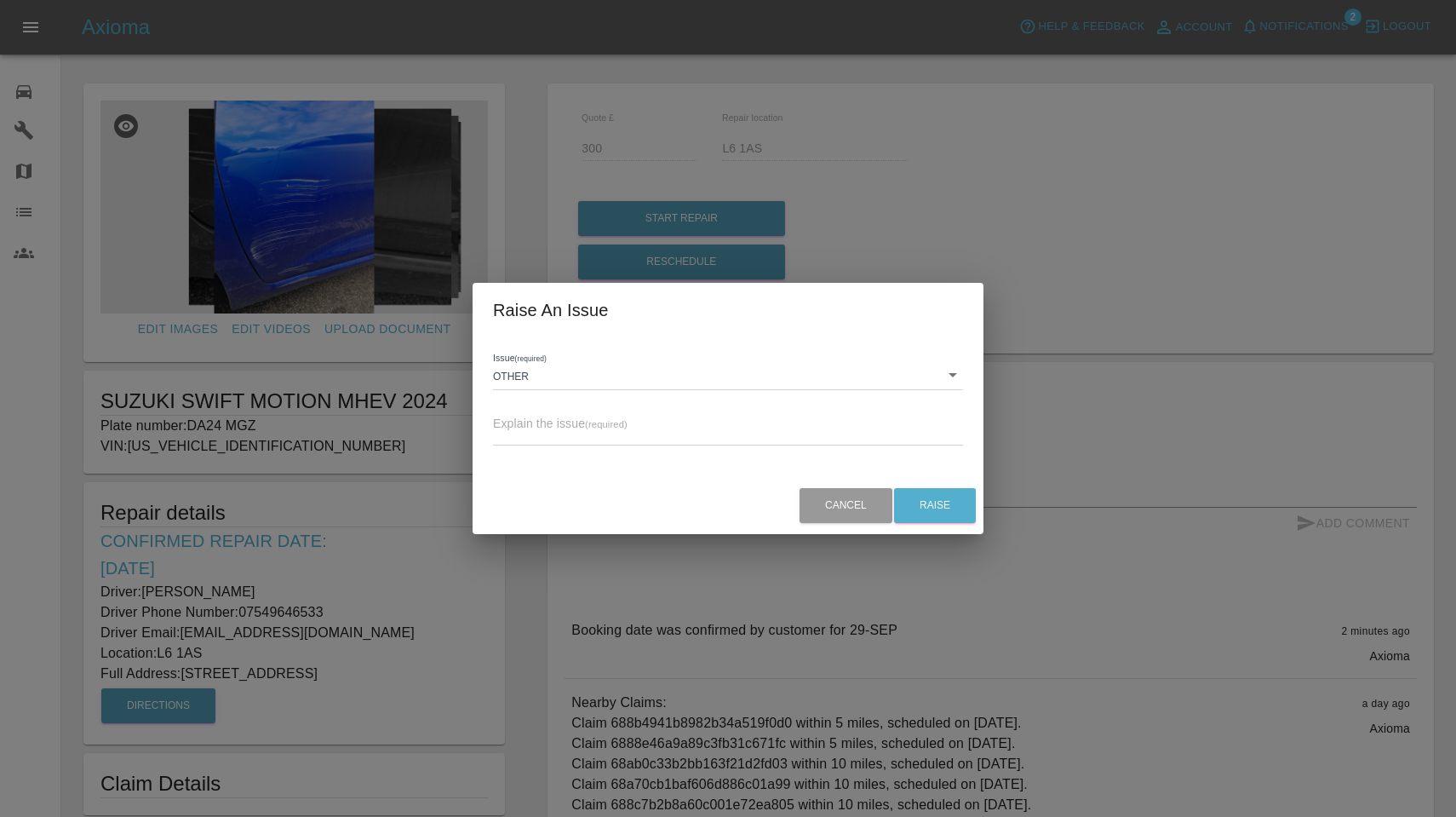
click at [631, 422] on div "x" at bounding box center [728, 433] width 470 height 24
type textarea "Job is in Liverpool, out of our area. Please cancel"
click at [945, 516] on button "Raise" at bounding box center [934, 506] width 82 height 35
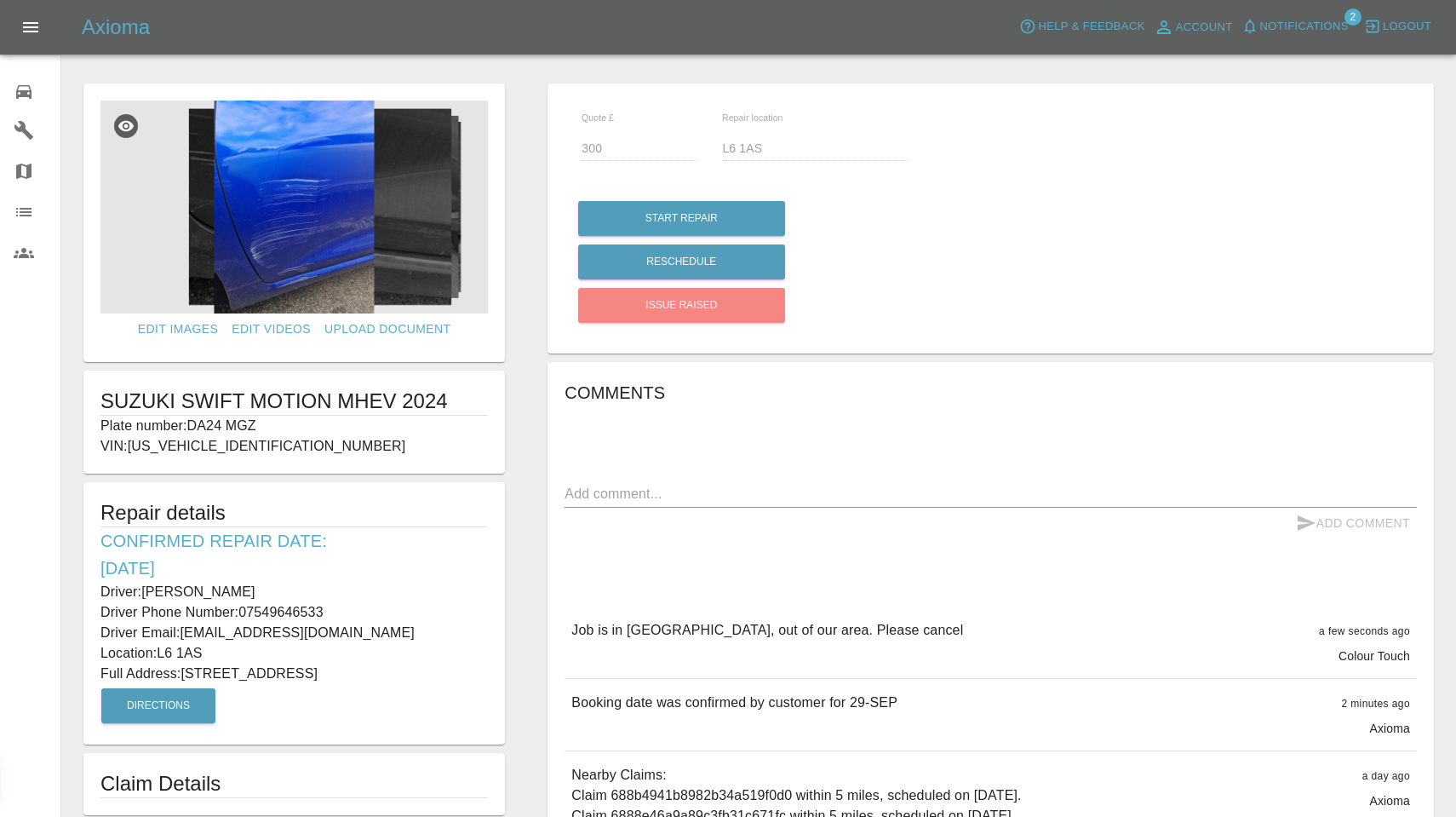
scroll to position [0, 0]
click at [1267, 27] on span "Notifications" at bounding box center [1304, 26] width 89 height 19
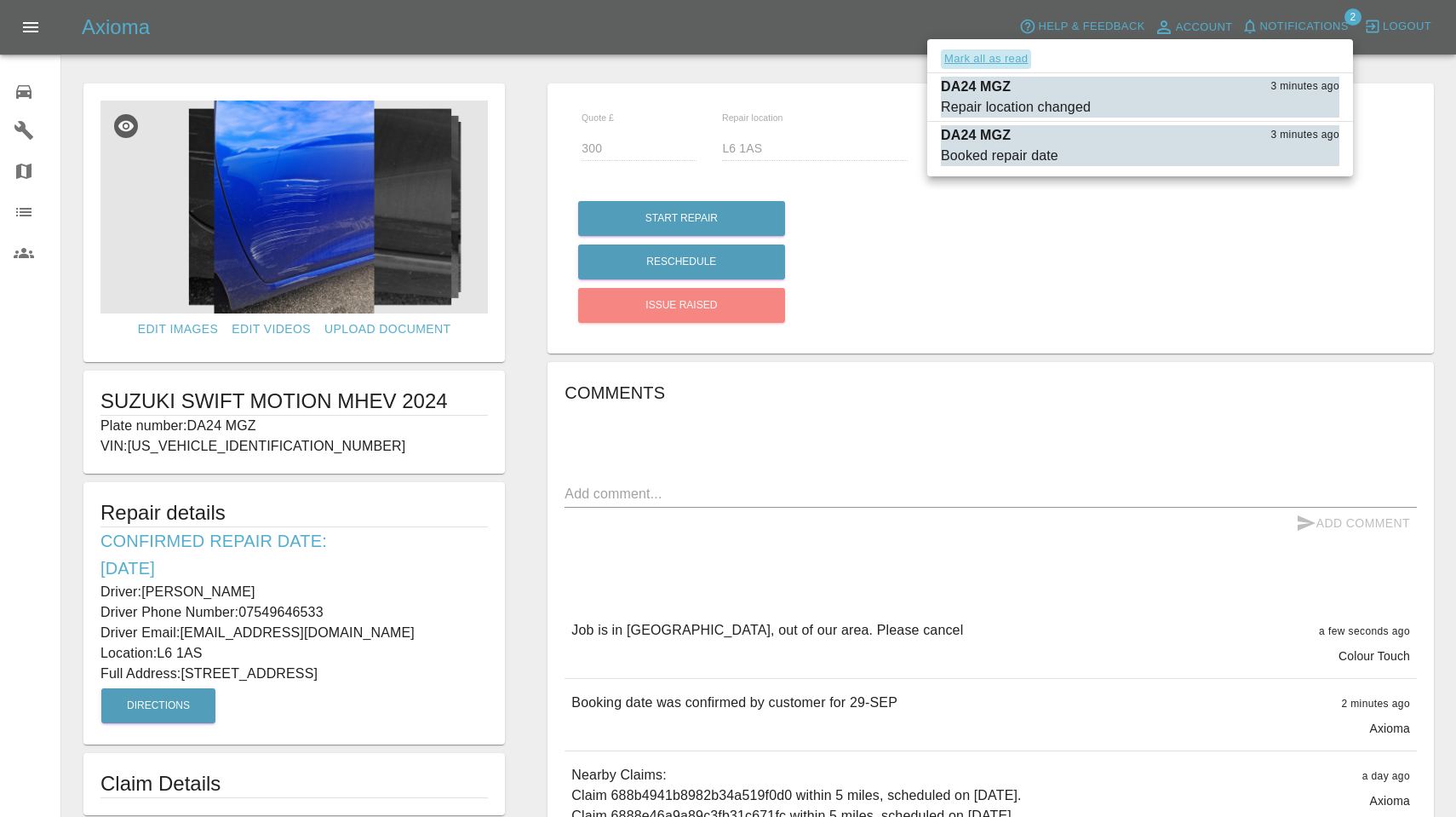
click at [1006, 58] on button "Mark all as read" at bounding box center [986, 59] width 90 height 19
